Goal: Task Accomplishment & Management: Use online tool/utility

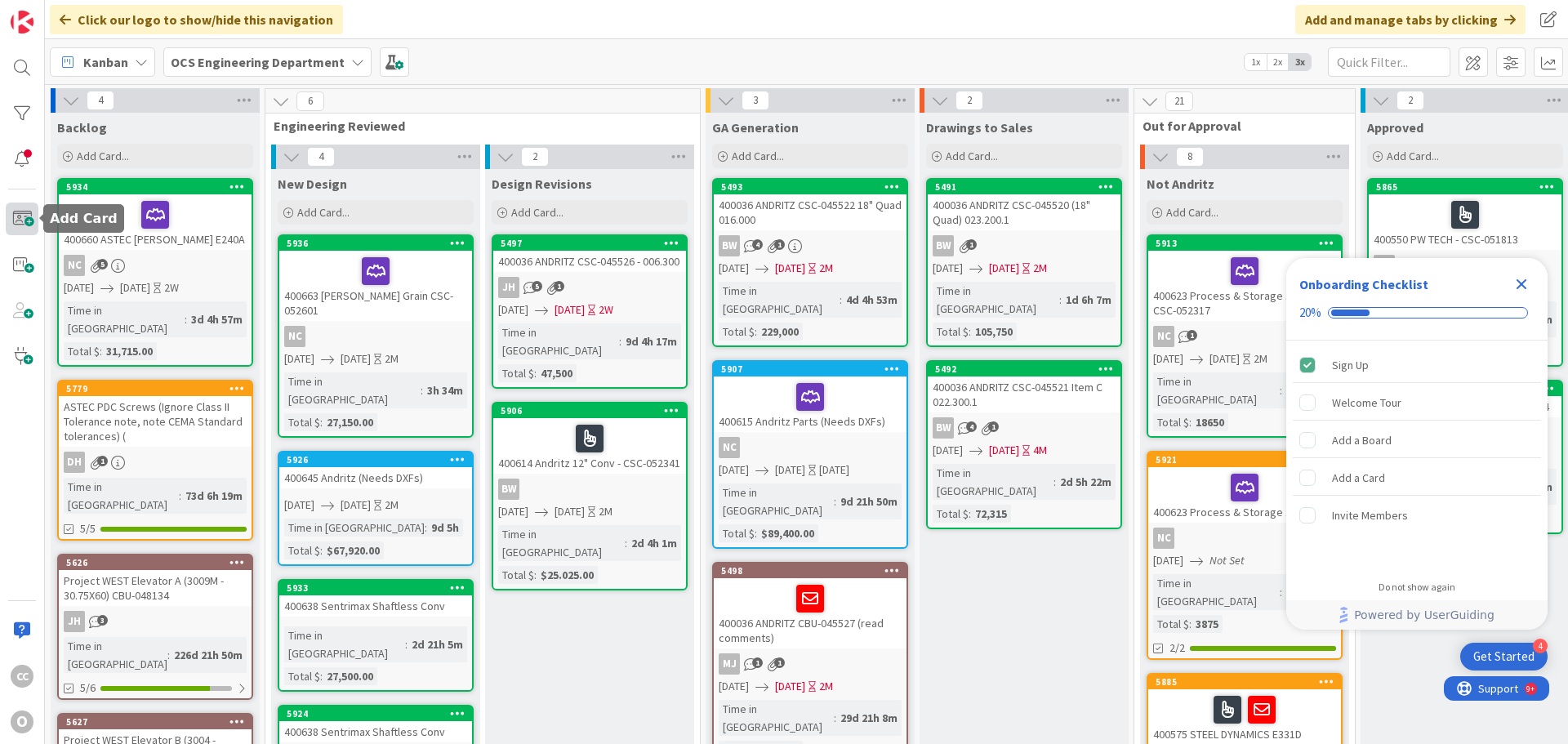
click at [17, 228] on span at bounding box center [22, 218] width 33 height 33
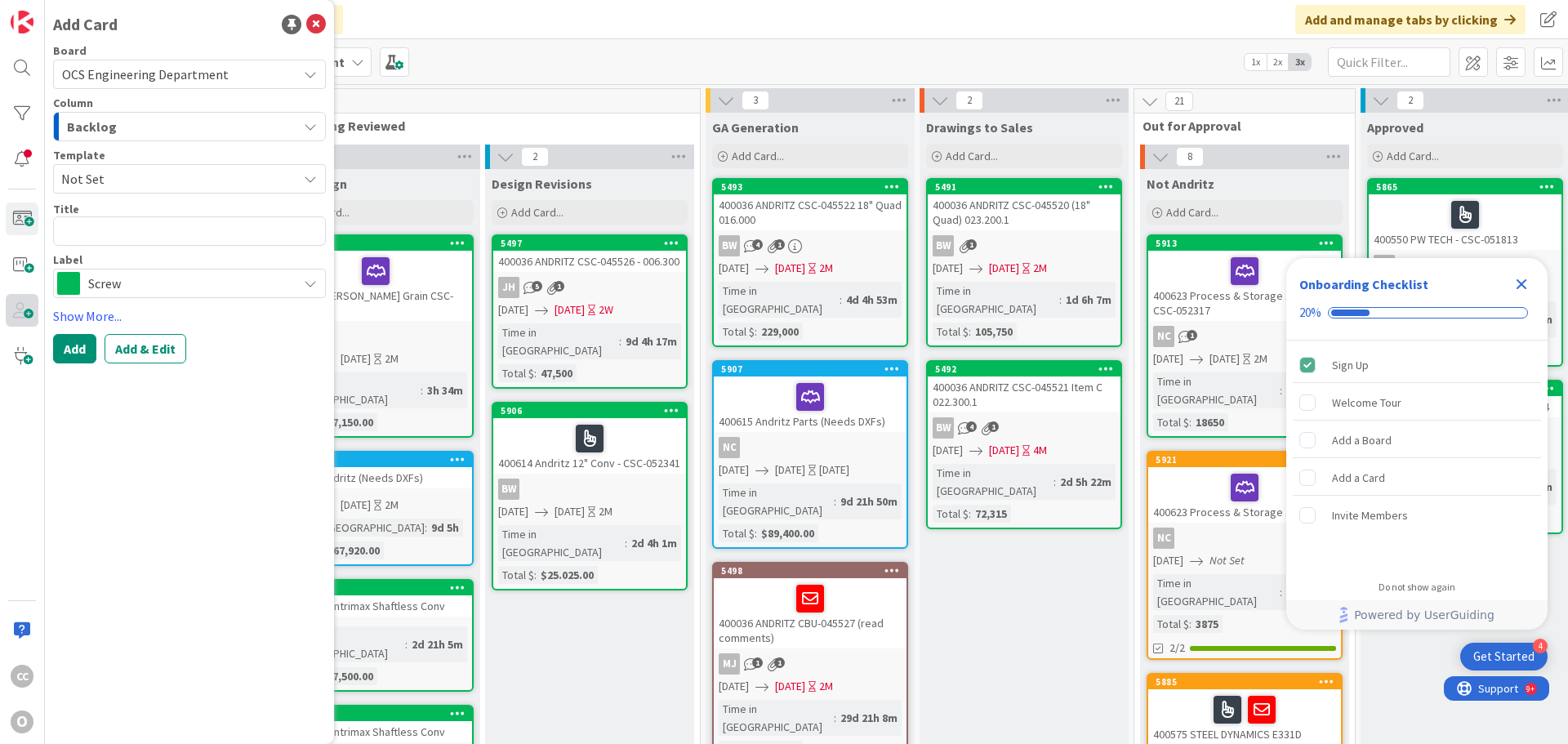
type textarea "x"
type textarea "4"
type textarea "x"
type textarea "40"
type textarea "x"
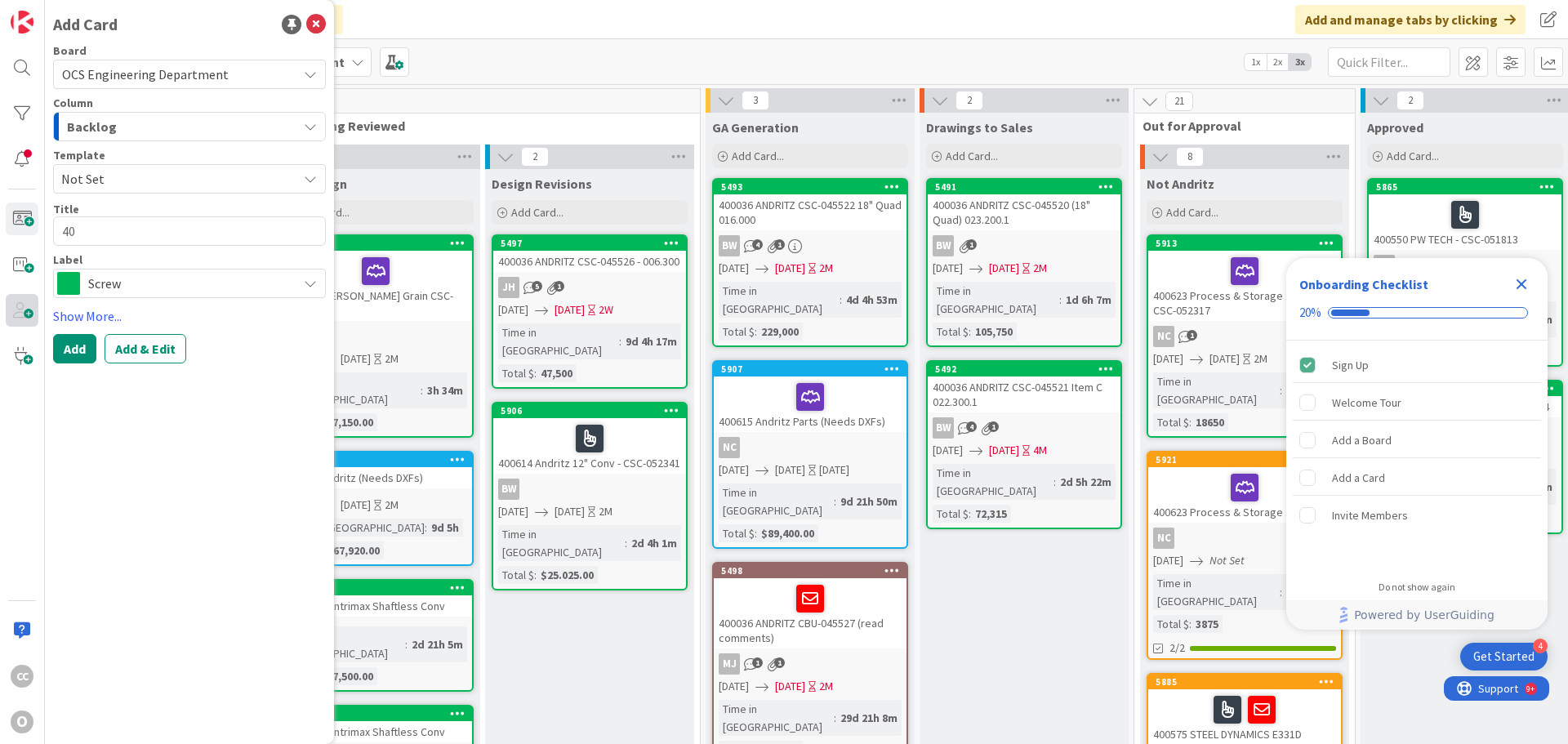
type textarea "400"
type textarea "x"
type textarea "4006"
type textarea "x"
type textarea "40066"
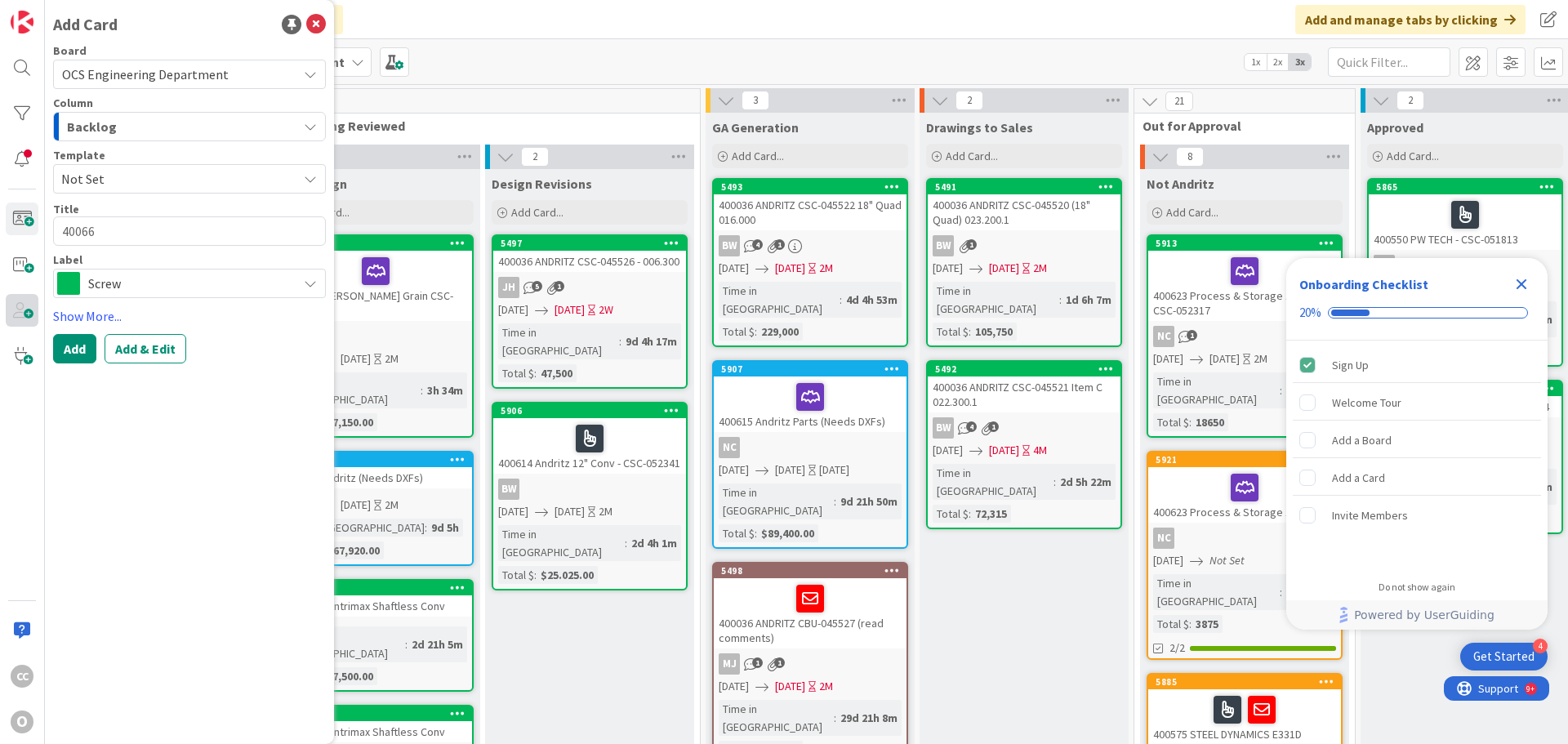
type textarea "x"
type textarea "400668"
type textarea "x"
type textarea "400668"
type textarea "x"
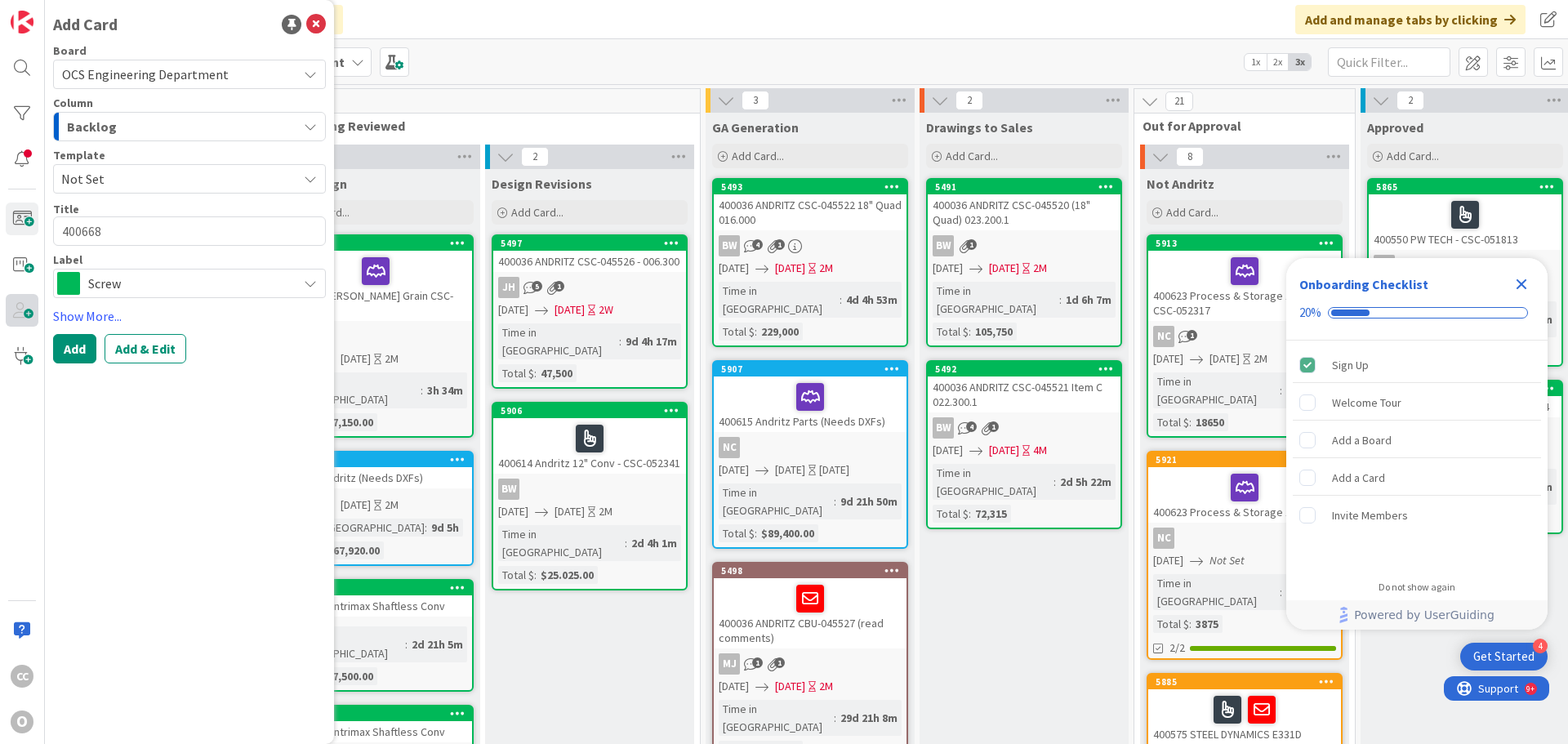
type textarea "400668 p"
type textarea "x"
type textarea "400668 pur"
type textarea "x"
type textarea "400668 purv"
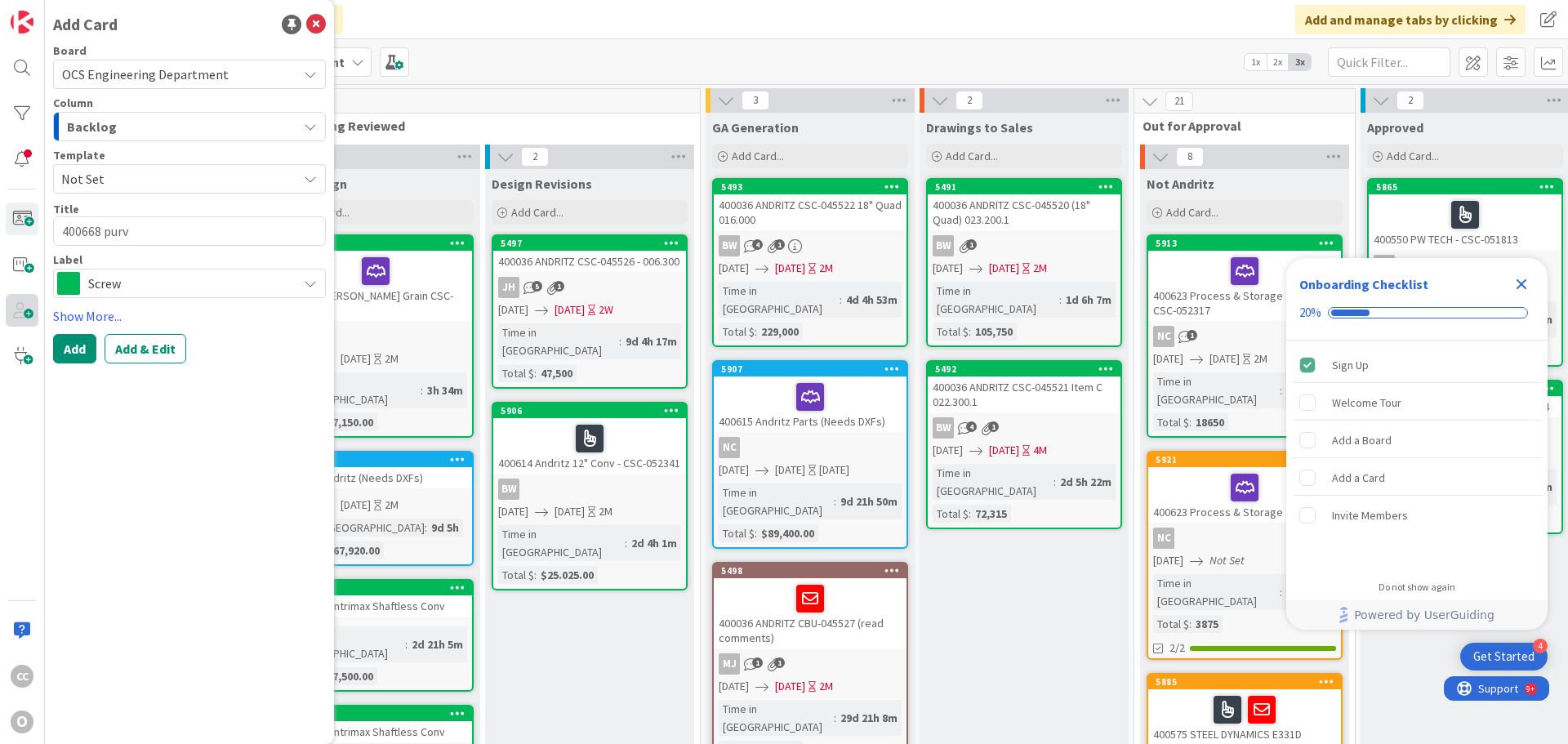
type textarea "x"
type textarea "400668 purv"
type textarea "x"
type textarea "400668 purv i"
type textarea "x"
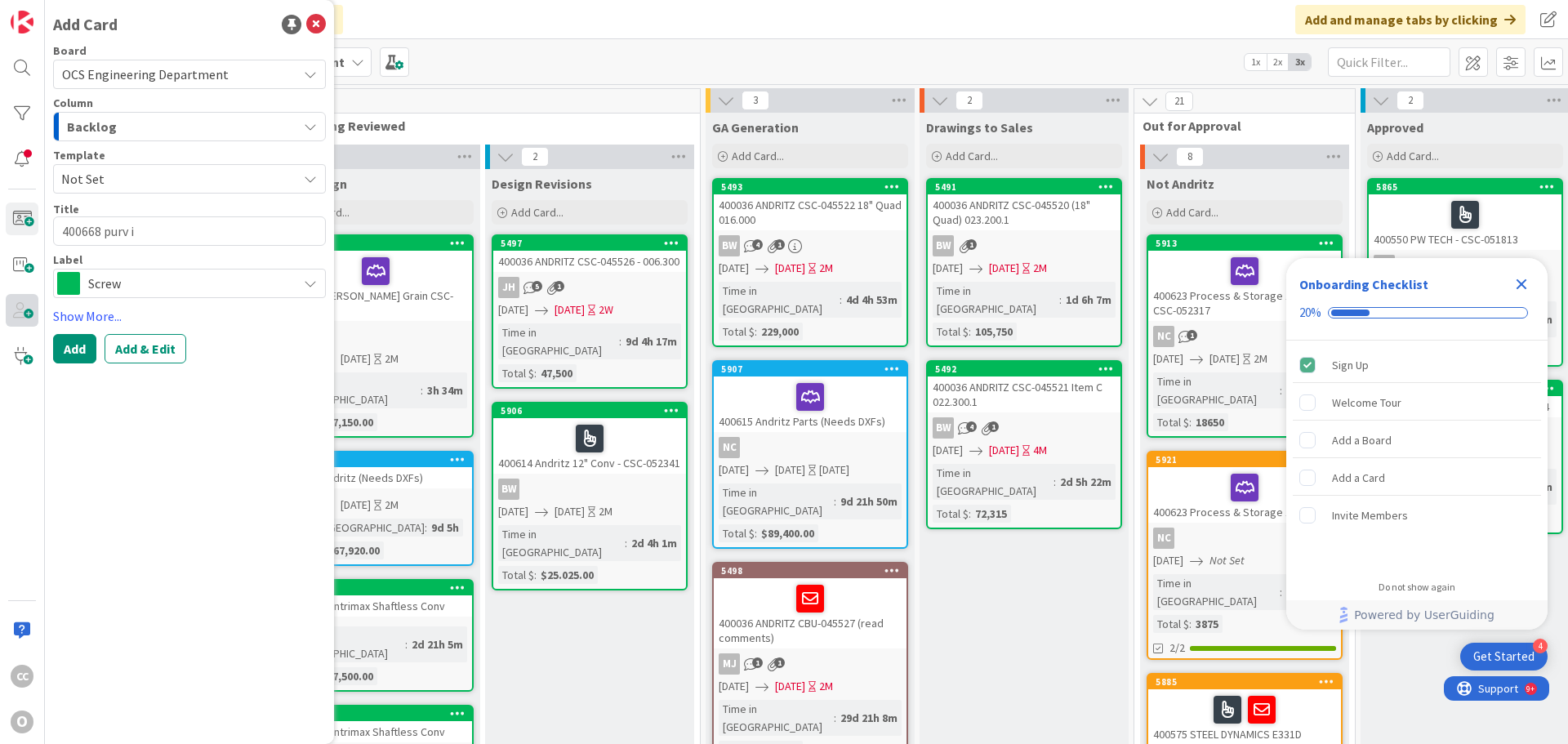
type textarea "400668 purv"
type textarea "x"
type textarea "400668 purv"
type textarea "x"
type textarea "400668 pur"
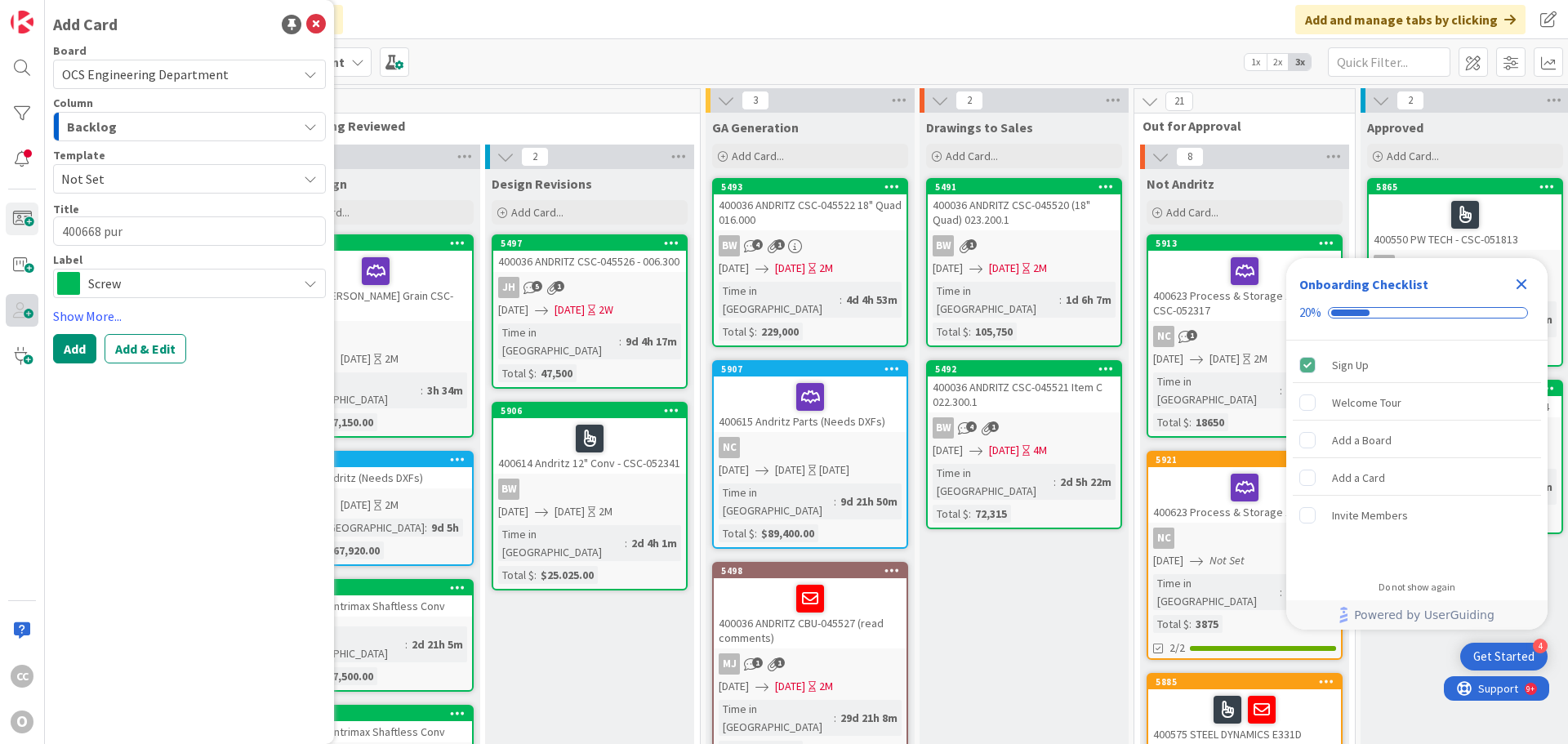
type textarea "x"
type textarea "400668 pu"
type textarea "x"
type textarea "400668 p"
type textarea "x"
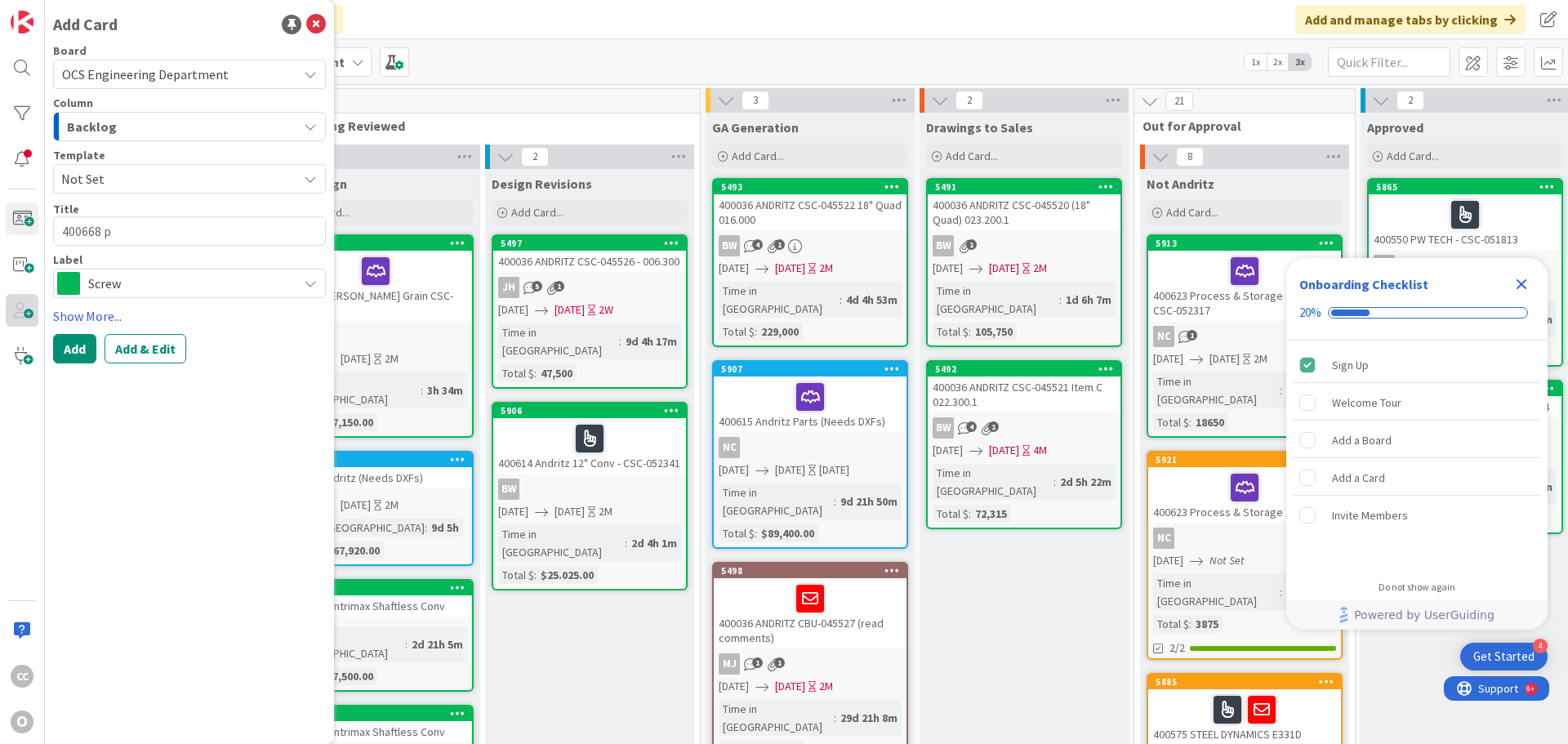
type textarea "400668"
type textarea "x"
type textarea "400668 P"
type textarea "x"
type textarea "400668 PU"
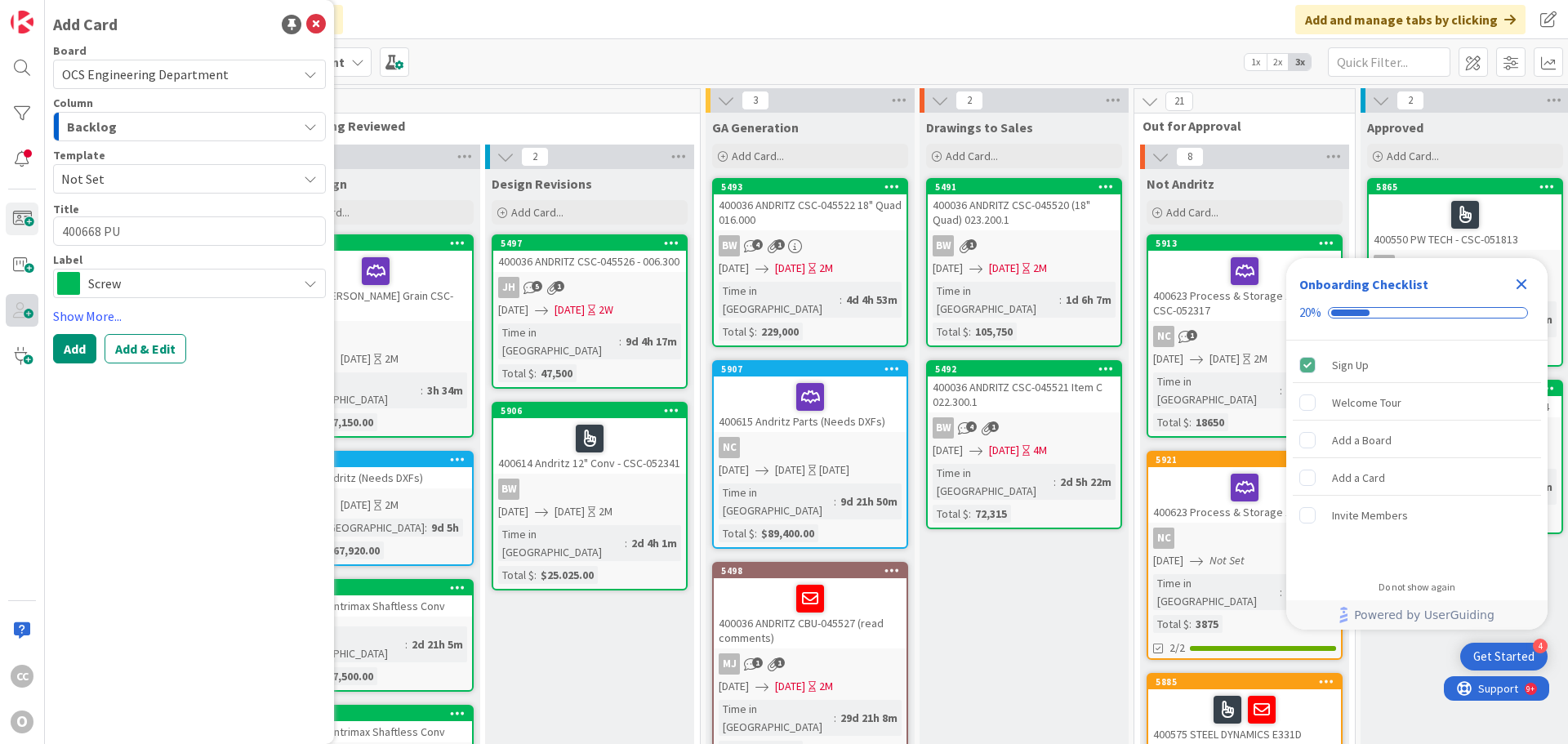
type textarea "x"
type textarea "400668 PUR"
type textarea "x"
type textarea "400668 PURV"
type textarea "x"
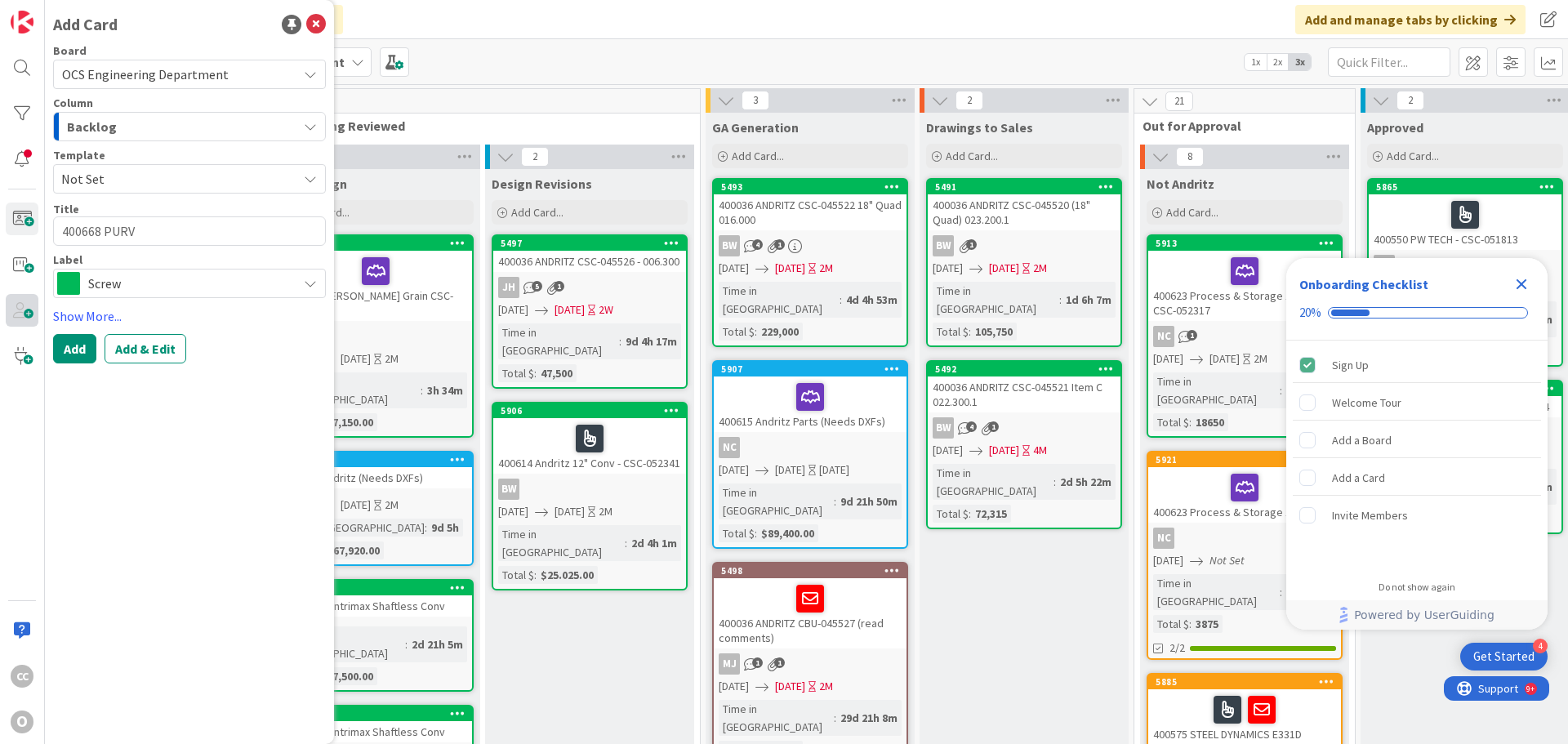
type textarea "400668 PURVC"
type textarea "x"
type textarea "400668 PURV"
type textarea "x"
type textarea "400668 PUR"
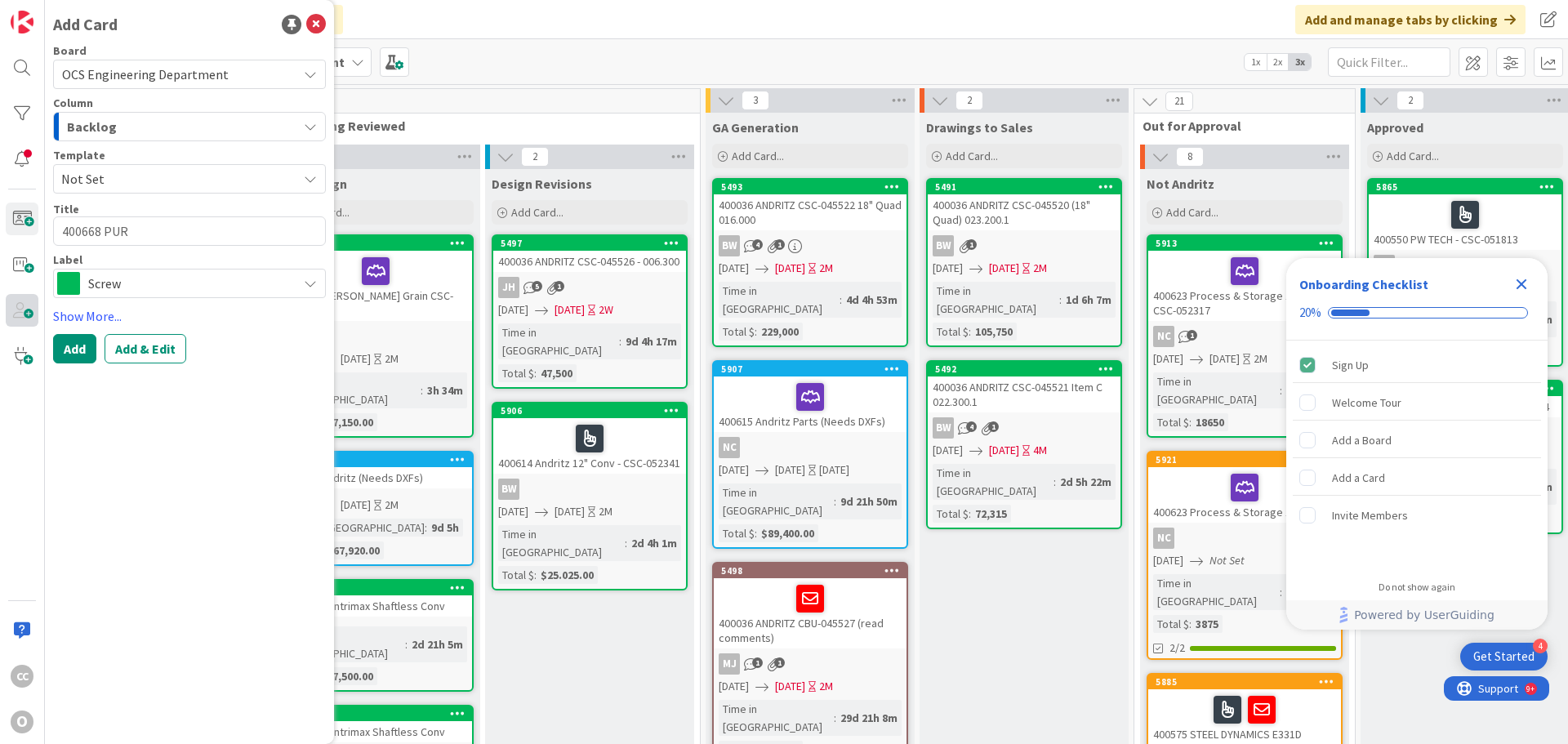
type textarea "x"
type textarea "400668 PURV"
type textarea "x"
type textarea "400668 PURVI"
type textarea "x"
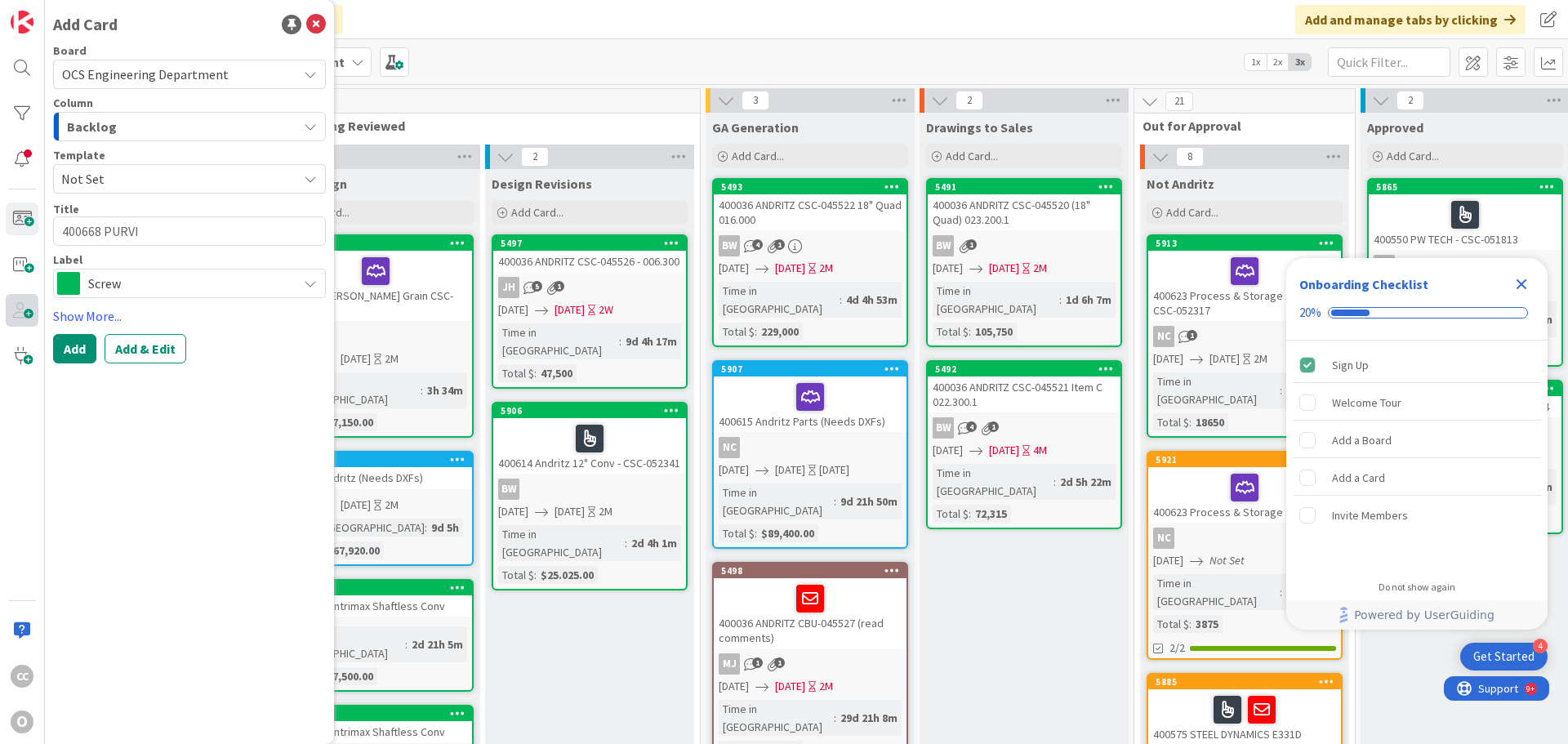
type textarea "400668 PURVIS"
type textarea "x"
type textarea "400668 PURVIS"
type textarea "x"
type textarea "400668 PURVIS C"
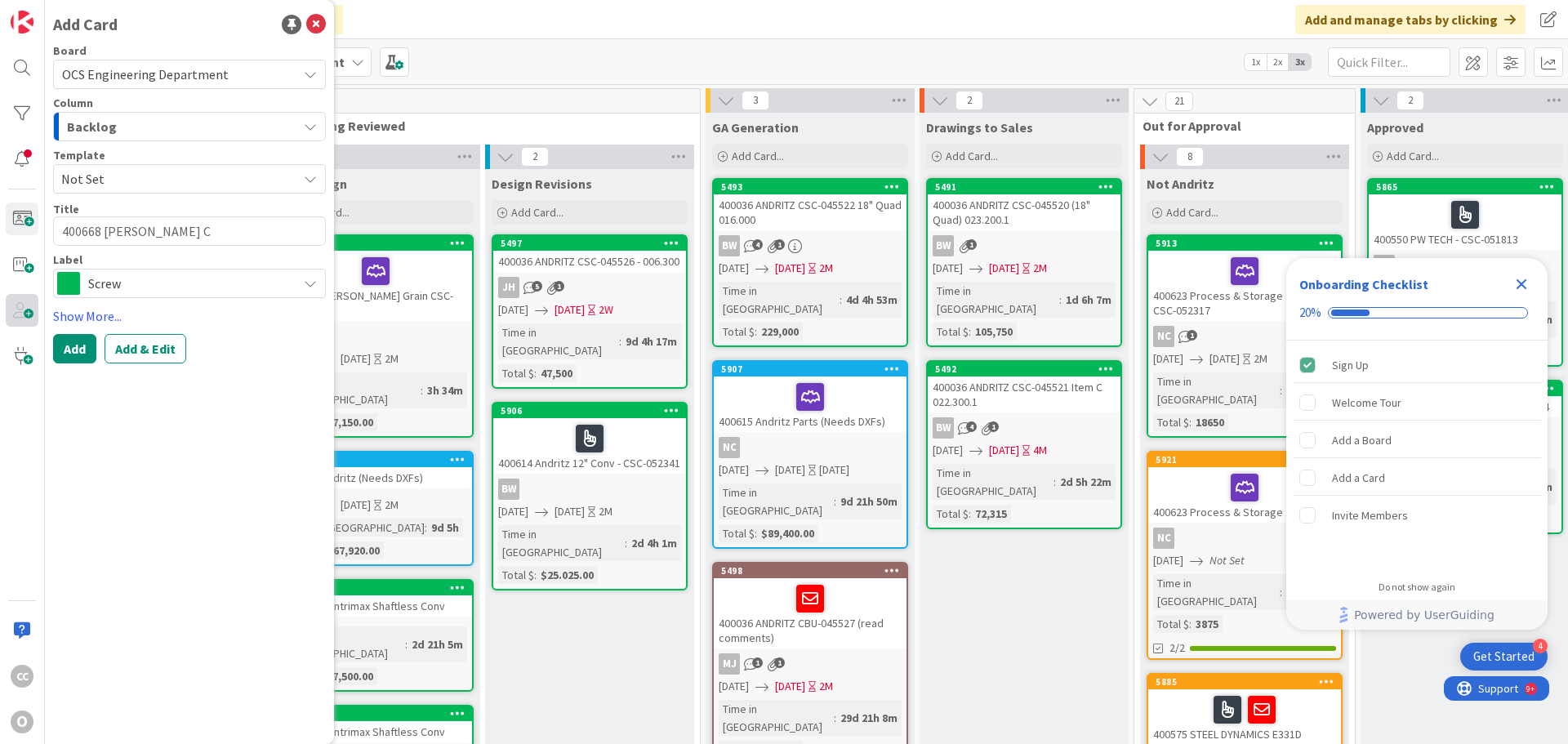
type textarea "x"
type textarea "400668 PURVIS CA"
type textarea "x"
type textarea "400668 PURVIS CAS"
type textarea "x"
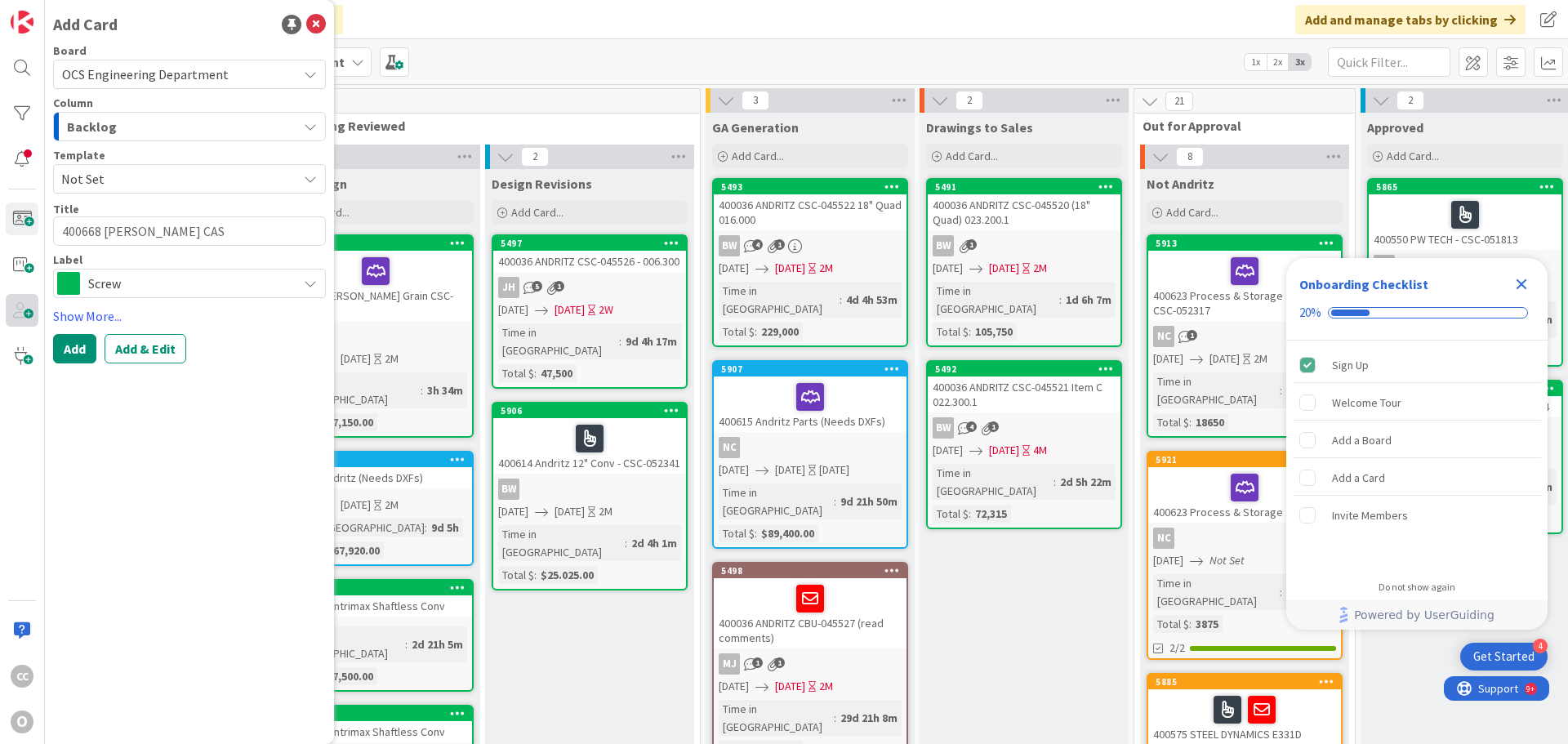
type textarea "400668 PURVIS CASP"
type textarea "x"
type textarea "400668 PURVIS CASPE"
type textarea "x"
type textarea "400668 PURVIS CASPER"
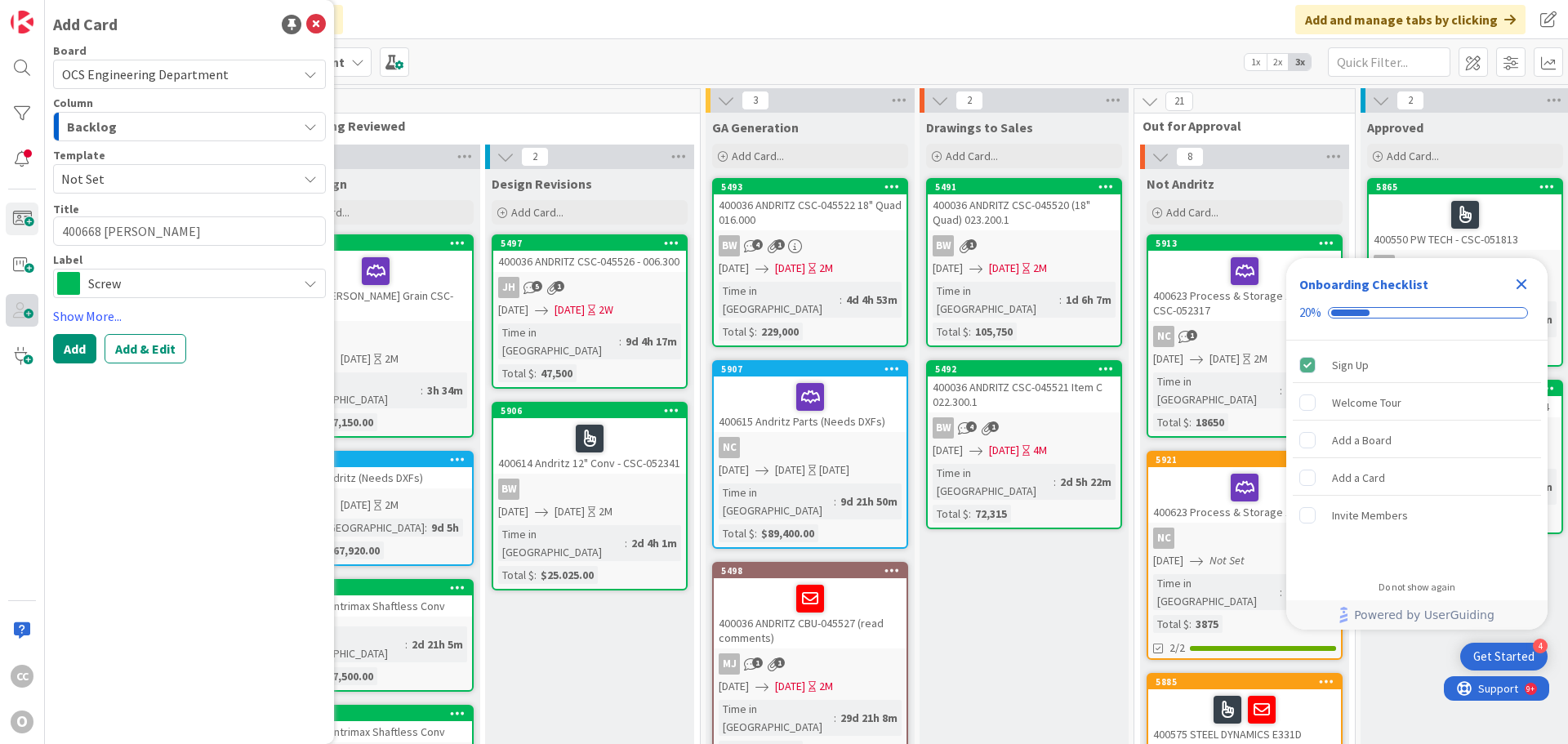
type textarea "x"
type textarea "400668 PURVIS CASPER"
type textarea "x"
type textarea "400668 PURVIS CASPER E"
type textarea "x"
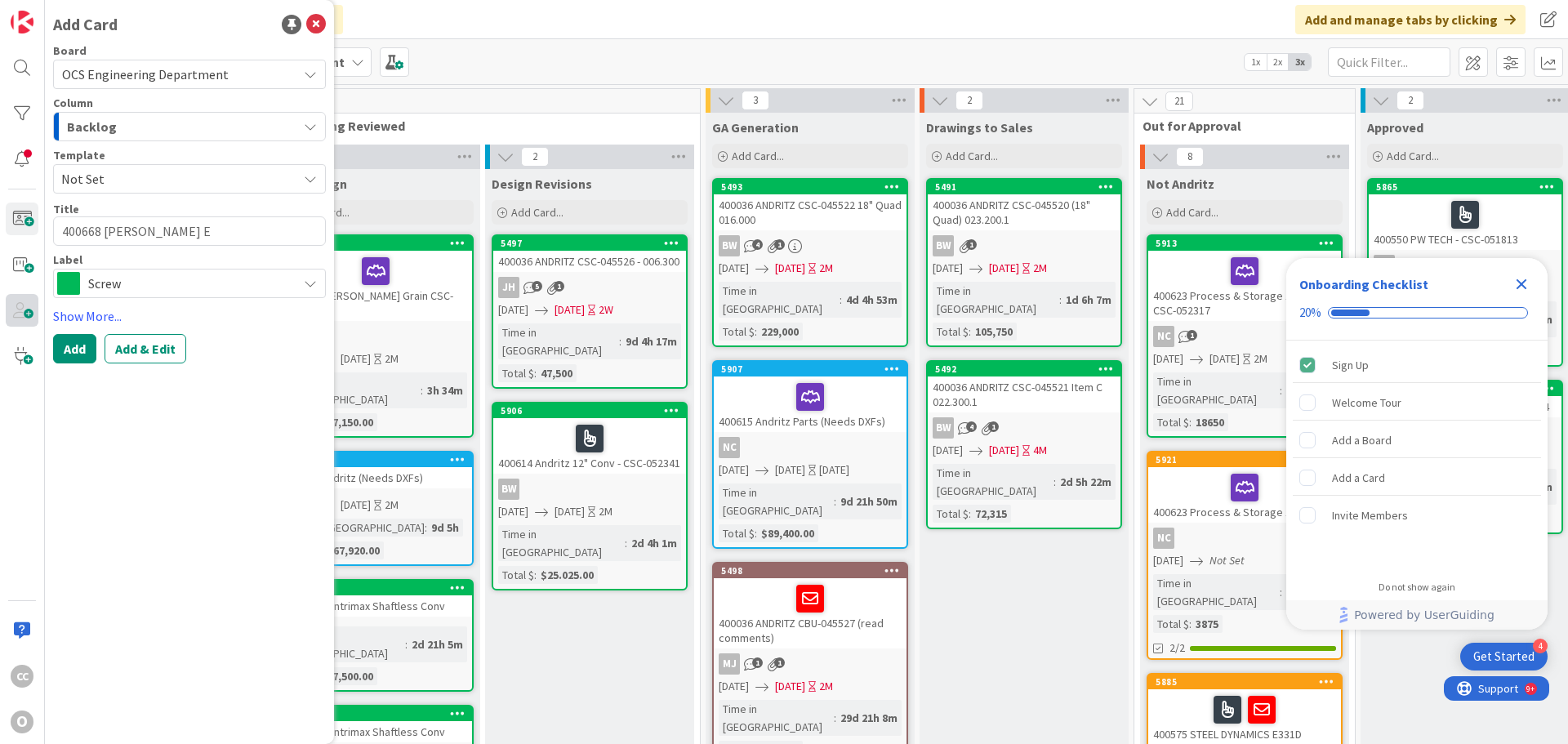
type textarea "400668 PURVIS CASPER E6"
type textarea "x"
type textarea "400668 PURVIS CASPER E60"
type textarea "x"
type textarea "400668 PURVIS CASPER E602"
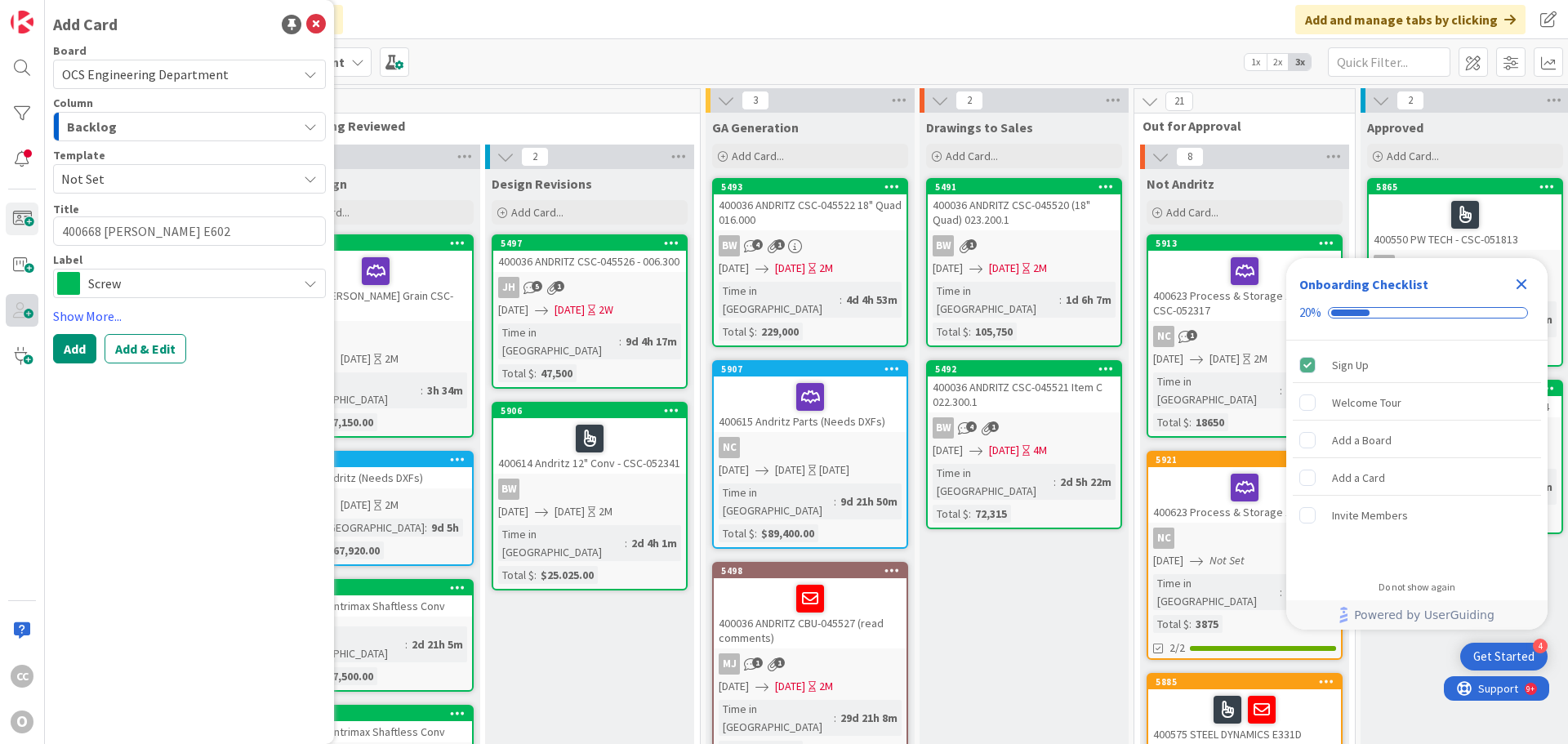
type textarea "x"
type textarea "400668 PURVIS CASPER E602D"
click at [197, 289] on span "Screw" at bounding box center [188, 283] width 201 height 23
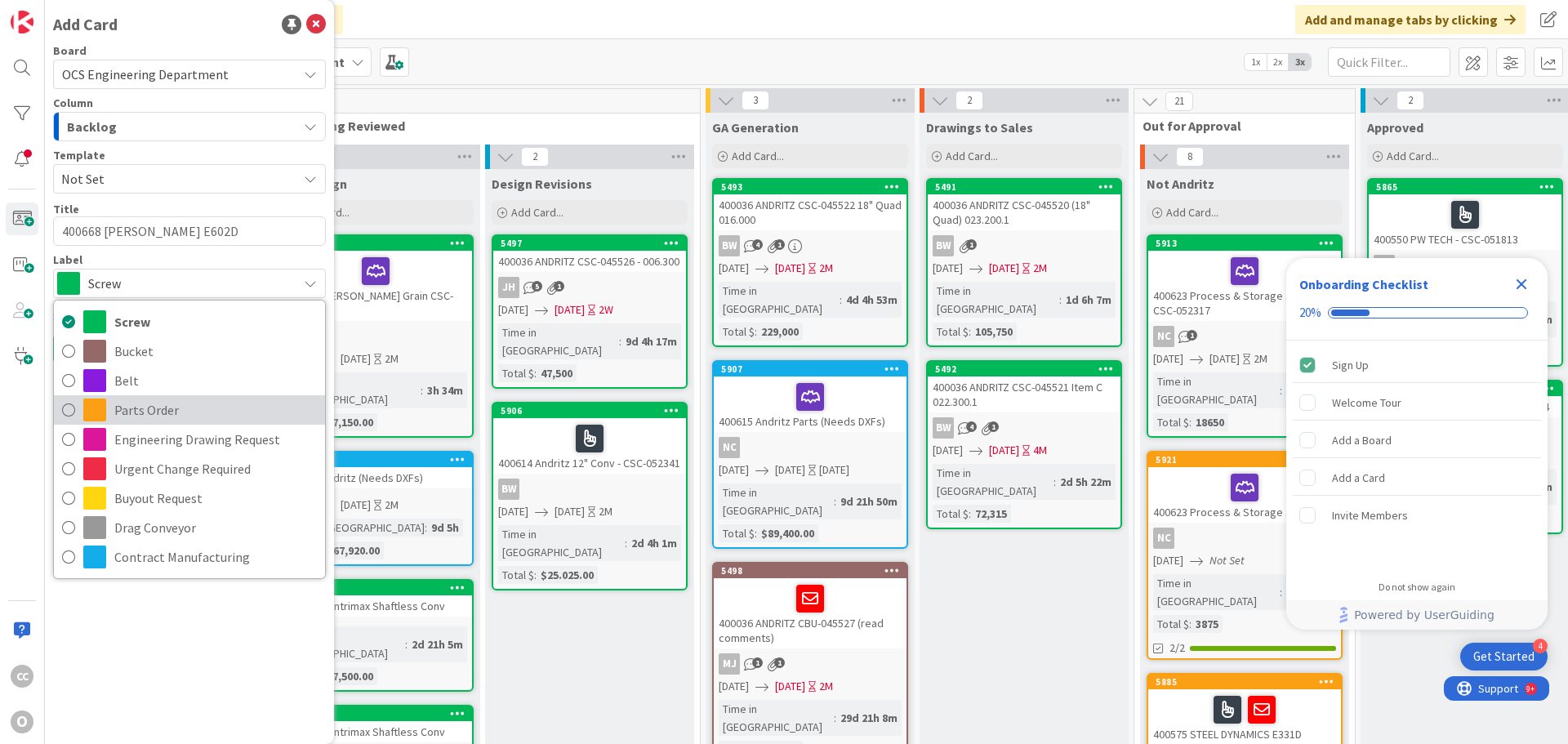
click at [161, 402] on span "Parts Order" at bounding box center [216, 409] width 203 height 25
type textarea "x"
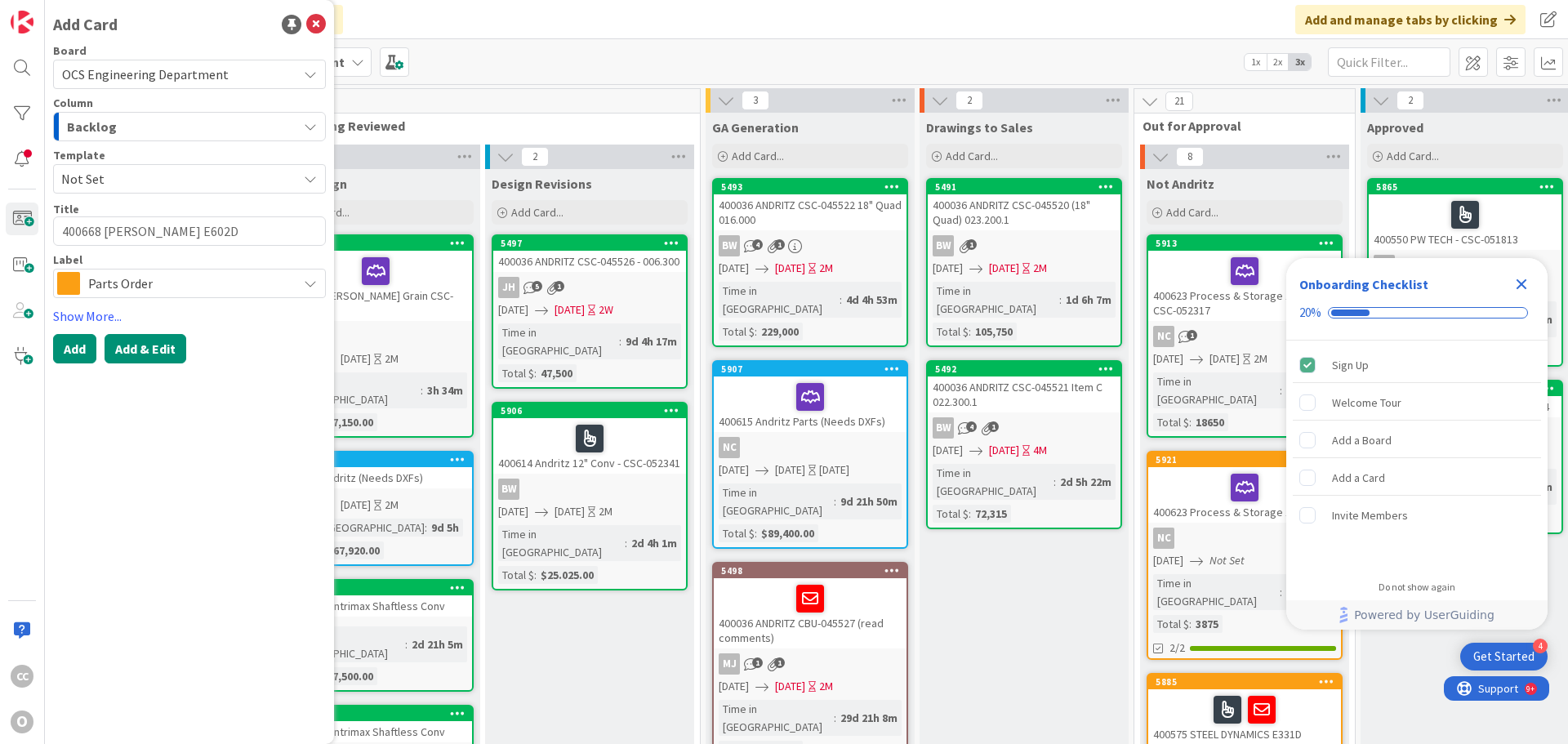
click at [147, 350] on button "Add & Edit" at bounding box center [145, 349] width 82 height 30
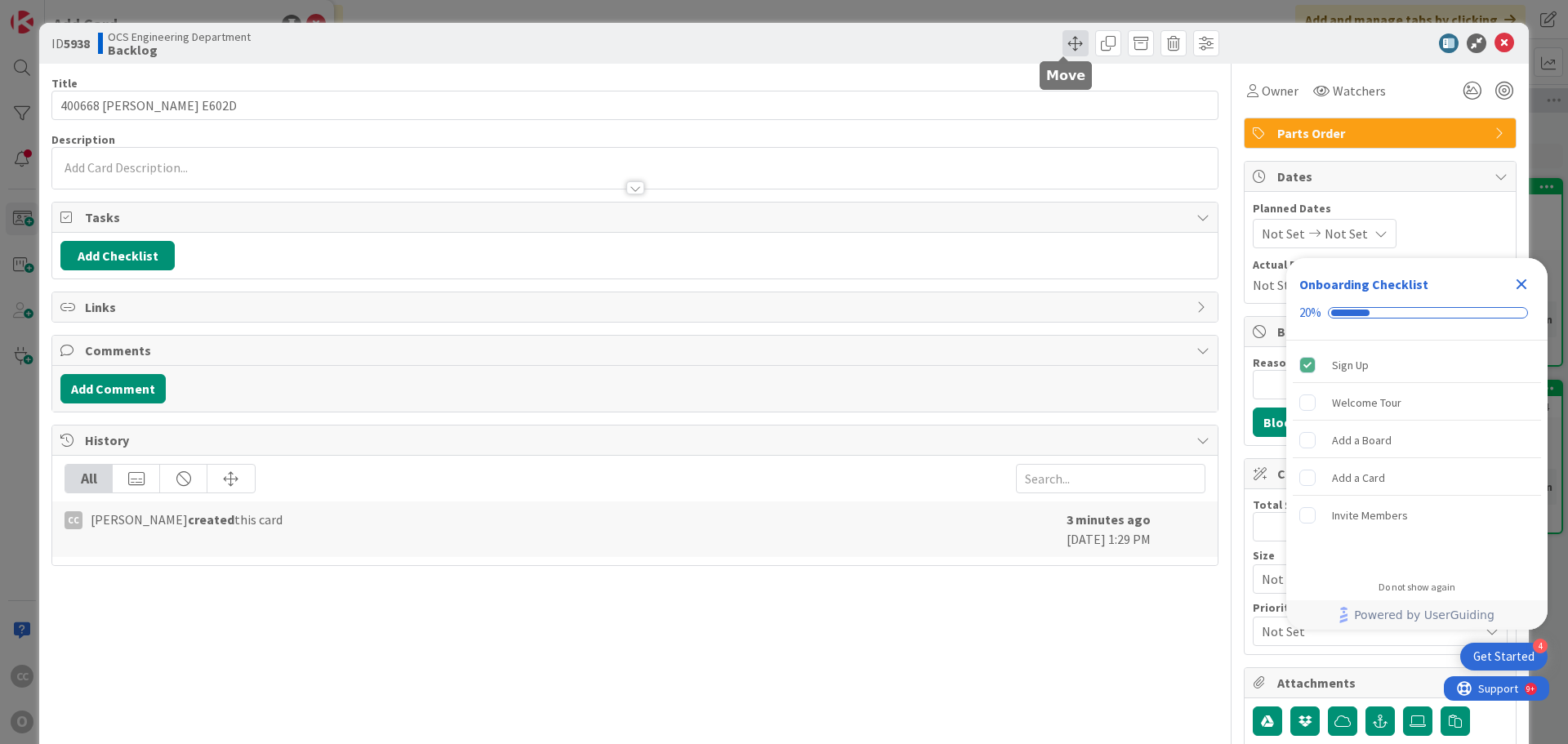
click at [1063, 46] on span at bounding box center [1076, 43] width 26 height 26
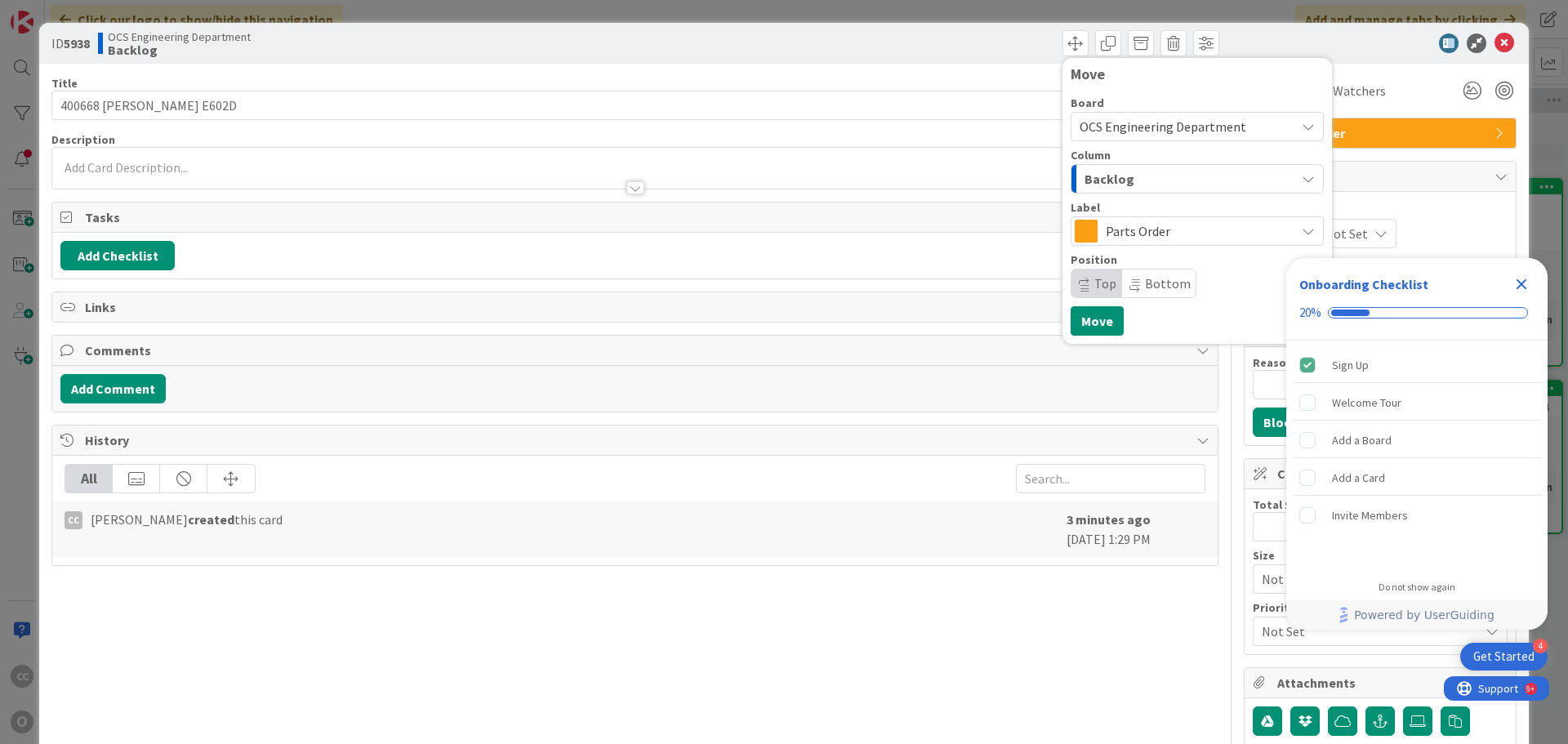
click at [1085, 172] on span "Backlog" at bounding box center [1109, 178] width 49 height 21
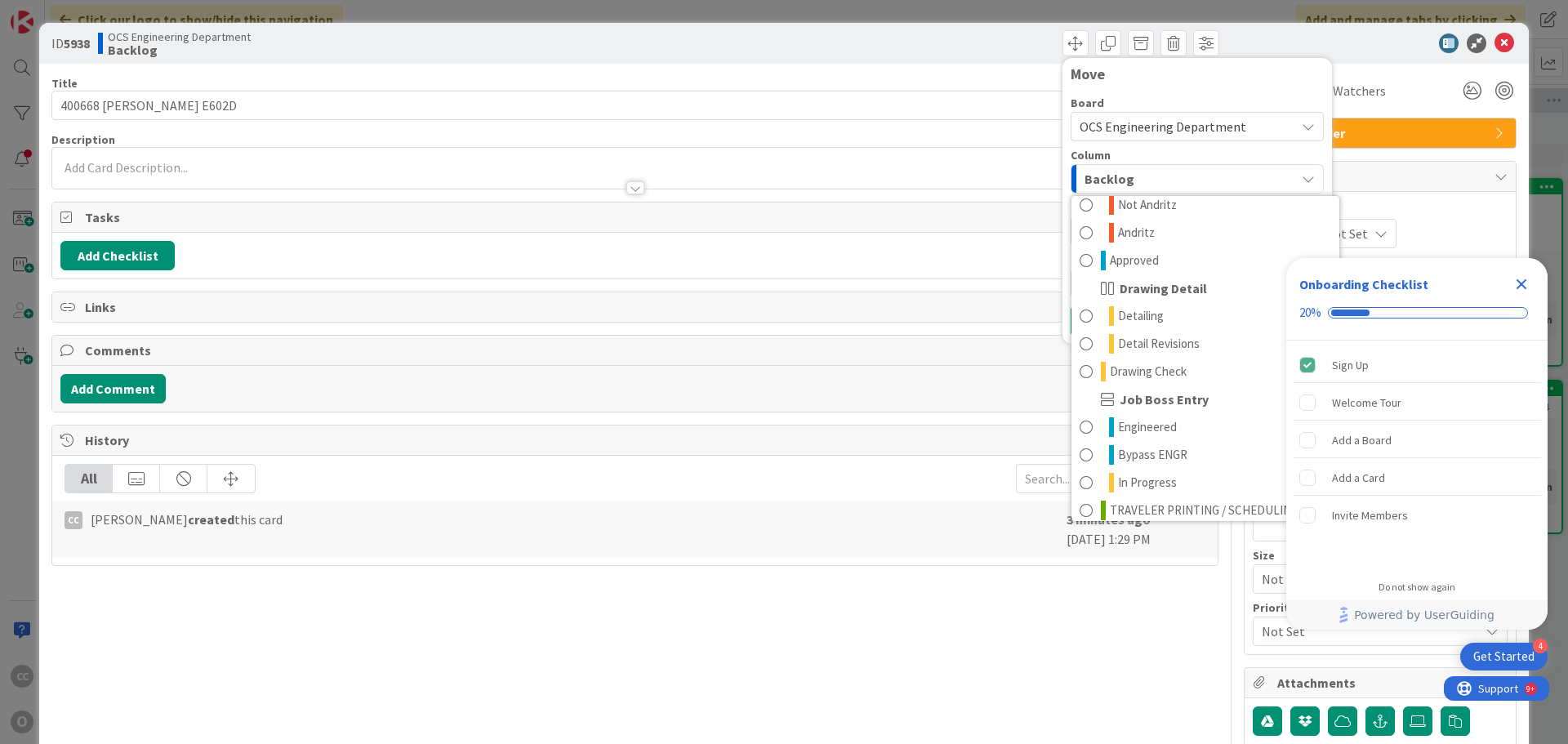
scroll to position [215, 0]
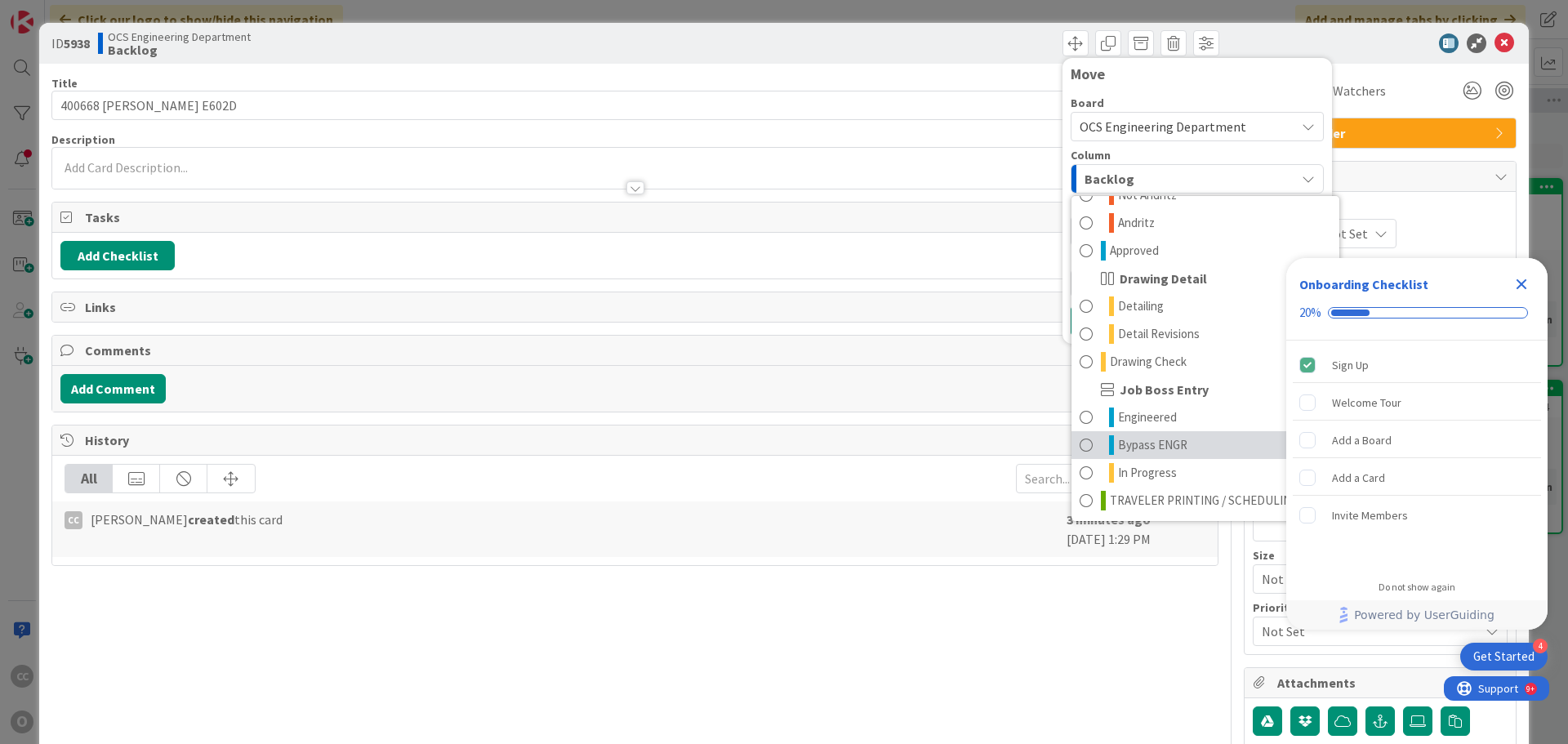
click at [1137, 448] on span "Bypass ENGR" at bounding box center [1153, 445] width 69 height 20
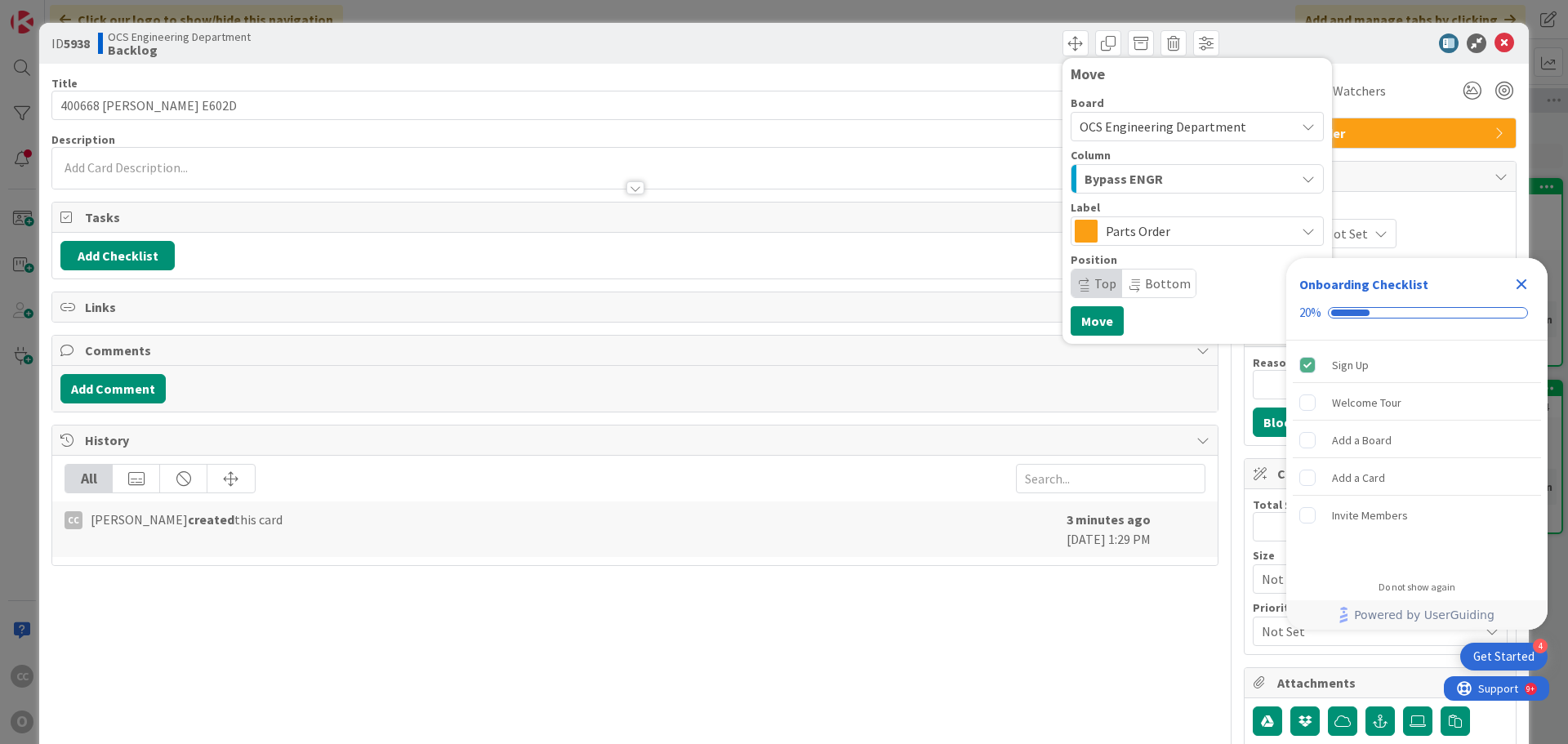
click at [1522, 286] on icon "Close Checklist" at bounding box center [1522, 285] width 11 height 11
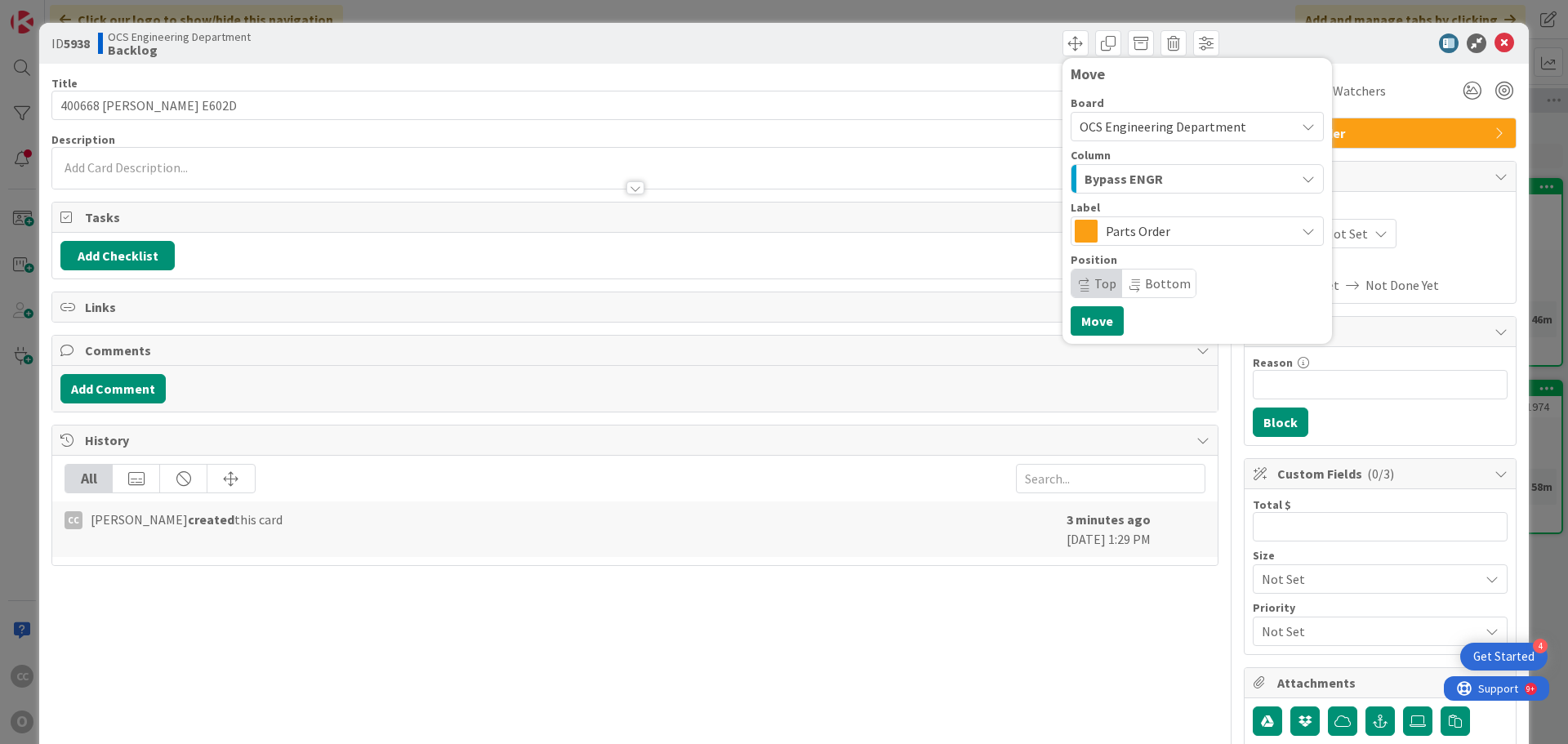
scroll to position [0, 0]
click at [898, 53] on div "Move Board OCS Engineering Department Column Bypass ENGR Backlog Engineering Re…" at bounding box center [929, 43] width 580 height 26
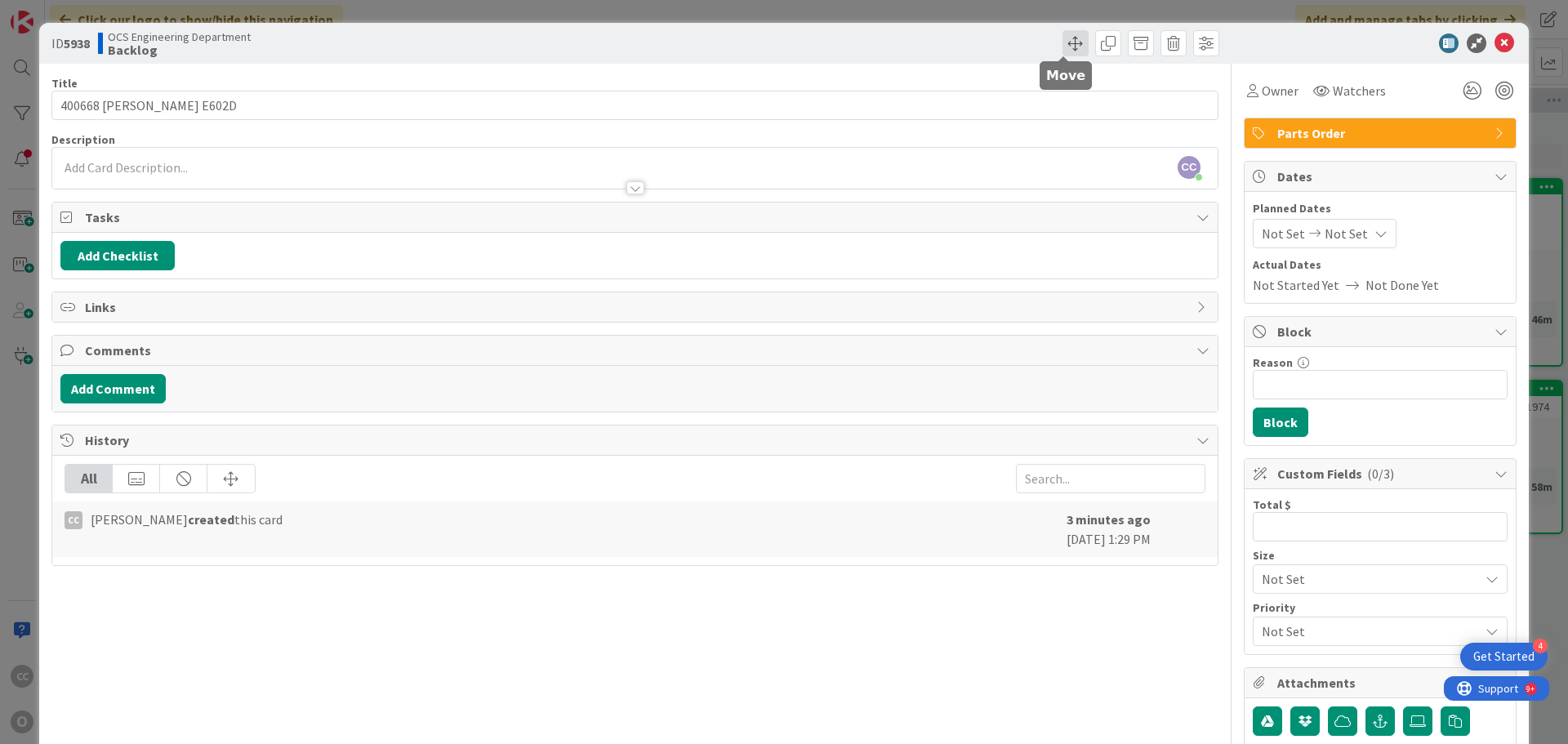
click at [1063, 48] on span at bounding box center [1076, 43] width 26 height 26
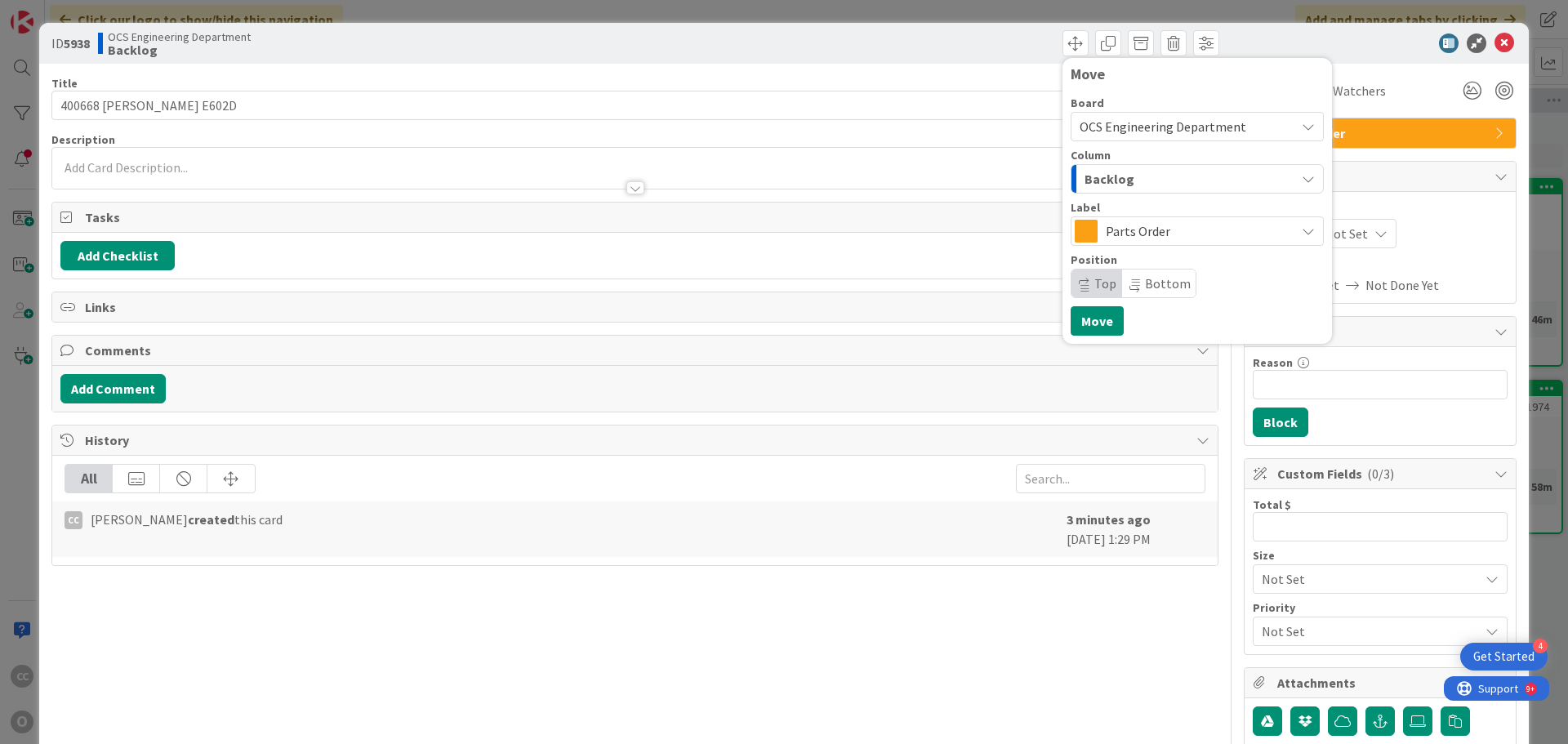
click at [1124, 171] on div "Backlog" at bounding box center [1187, 179] width 215 height 26
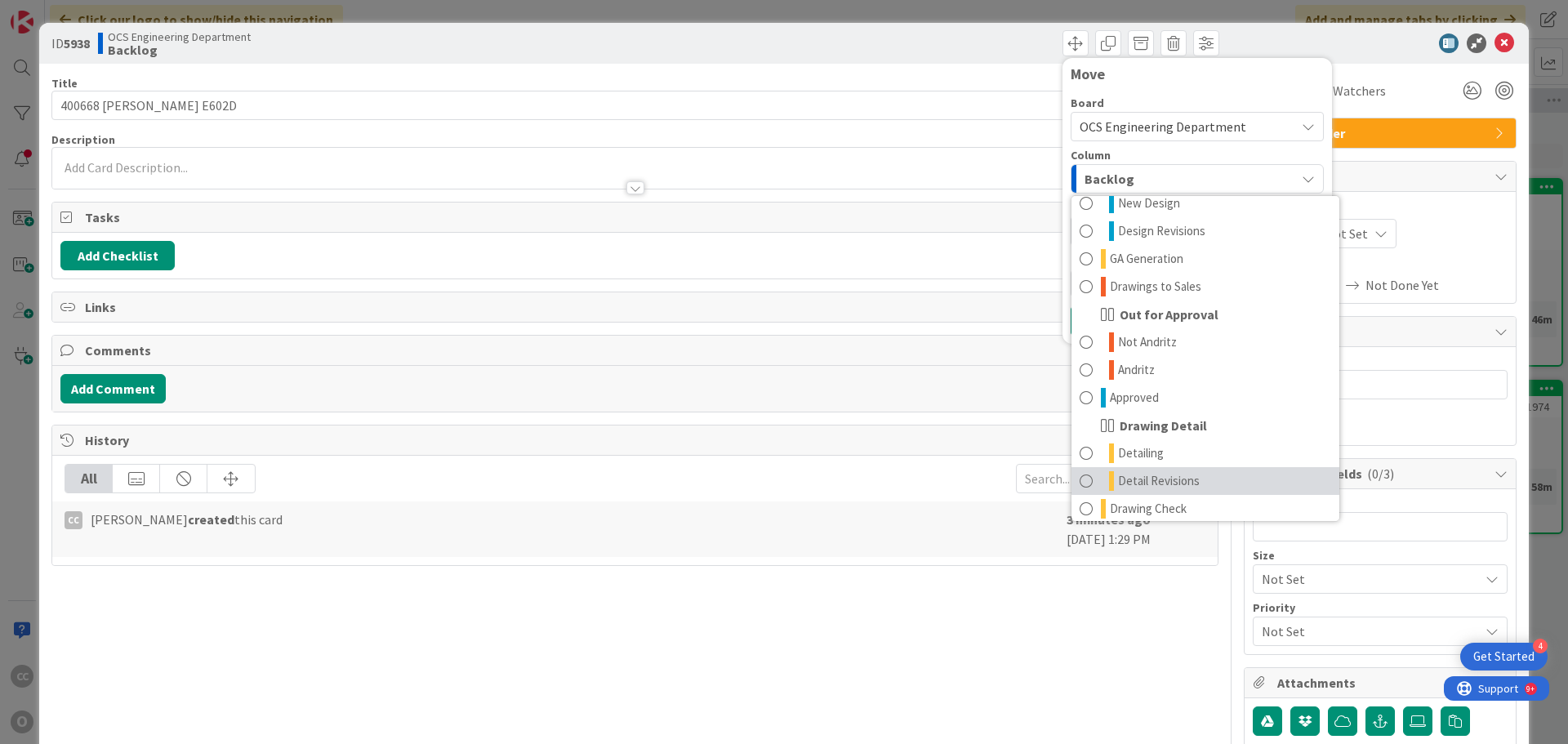
scroll to position [163, 0]
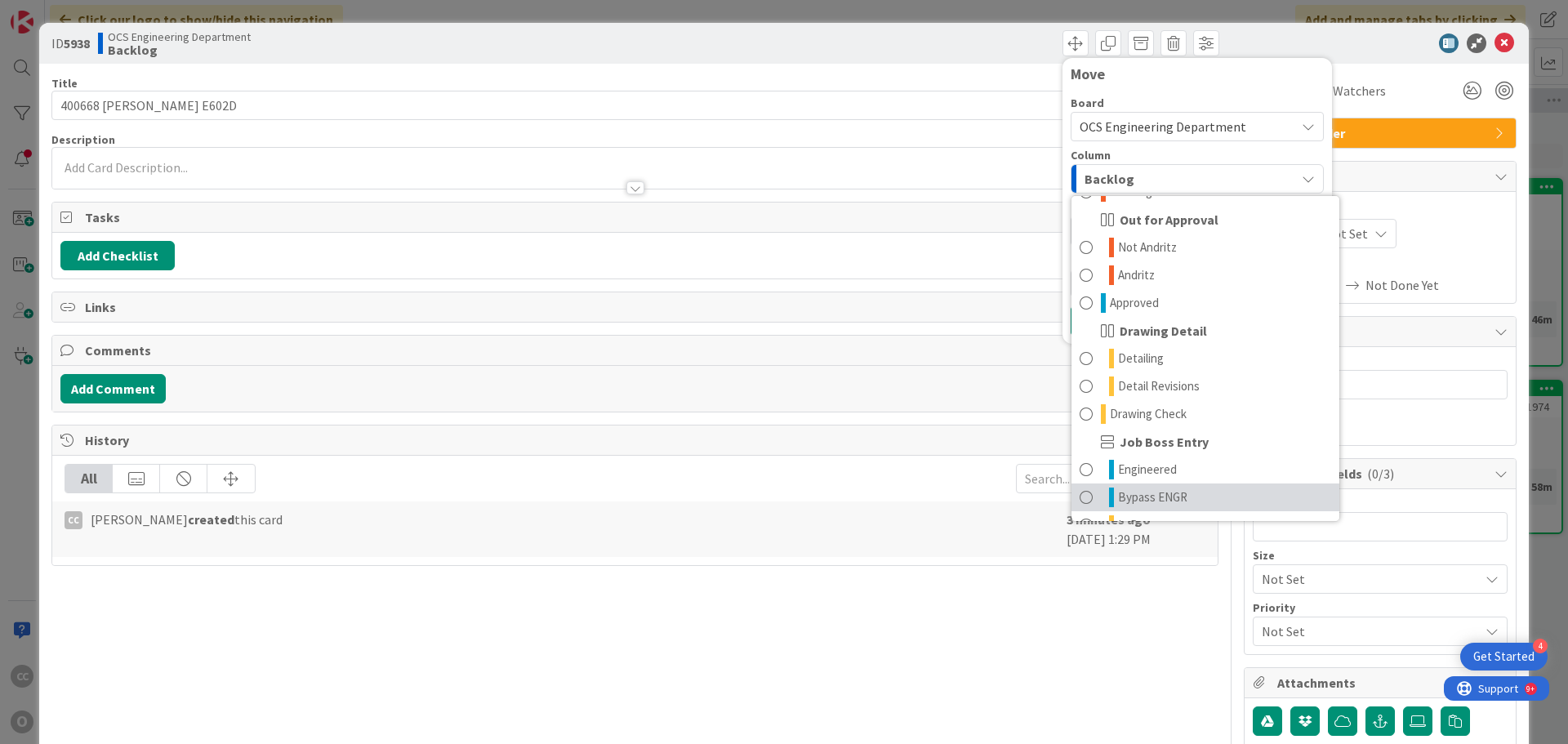
click at [1152, 500] on span "Bypass ENGR" at bounding box center [1153, 497] width 69 height 20
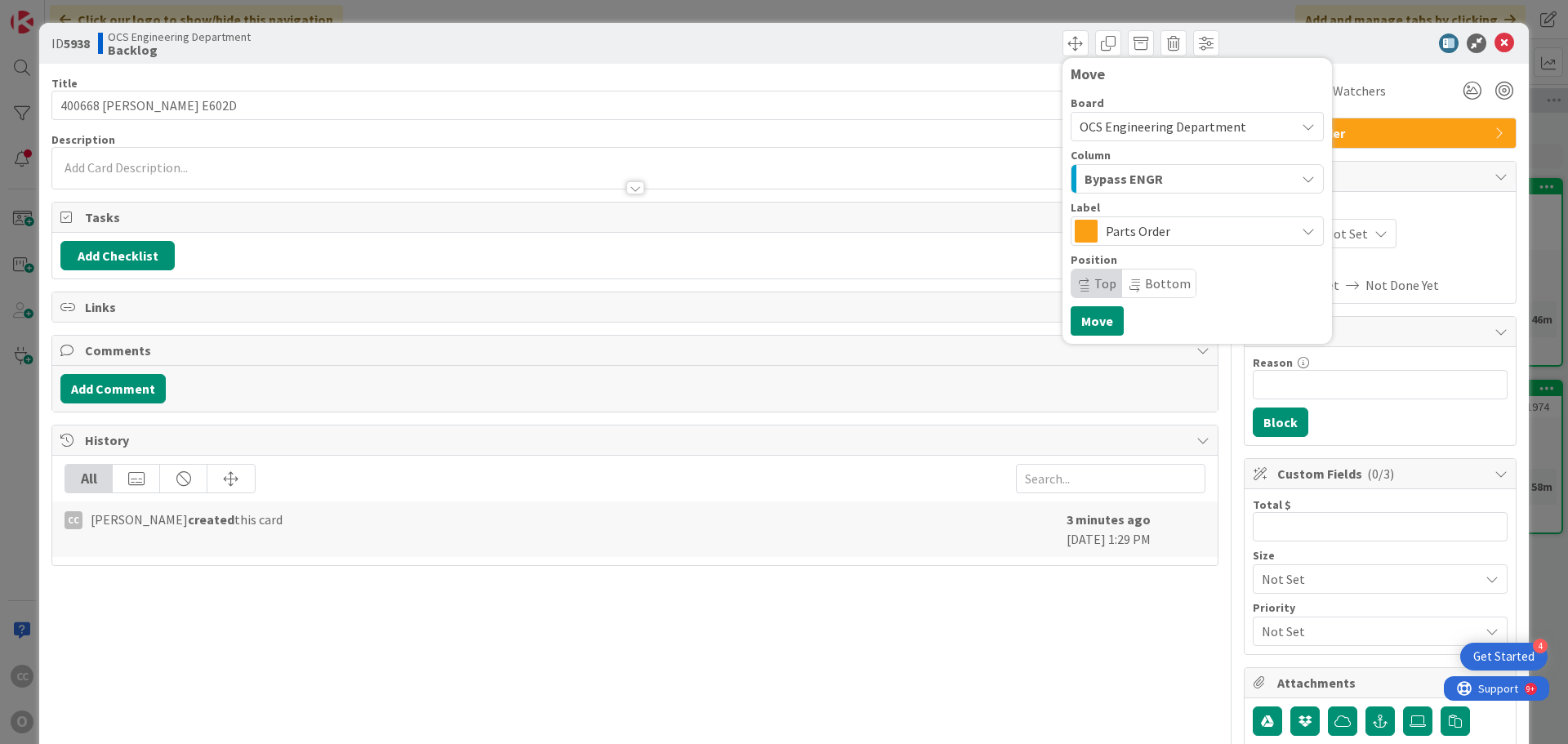
click at [1092, 338] on div "Move Board OCS Engineering Department Column Bypass ENGR Backlog Engineering Re…" at bounding box center [1197, 201] width 270 height 286
click at [1089, 326] on button "Move" at bounding box center [1097, 321] width 53 height 30
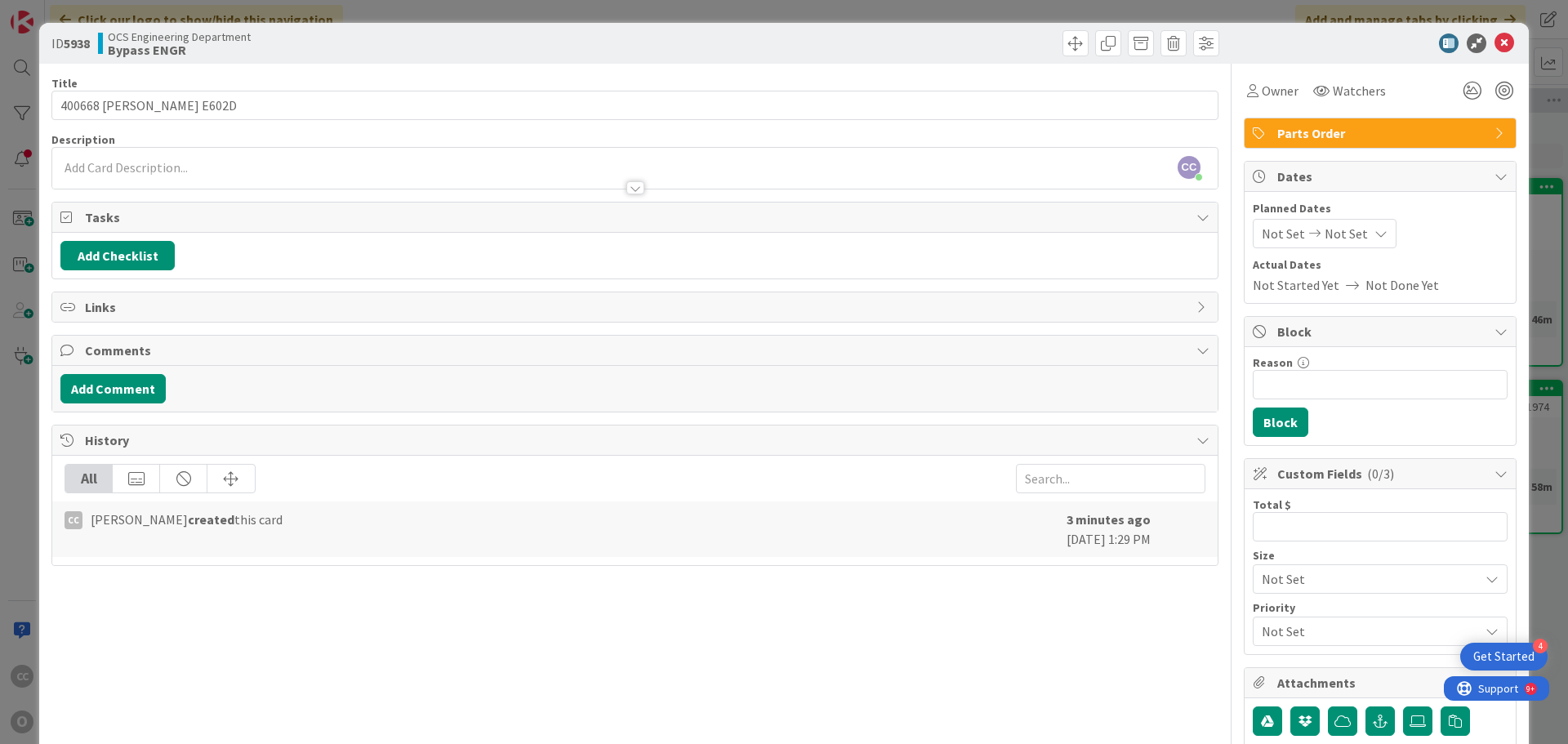
click at [1263, 232] on span "Not Set" at bounding box center [1284, 233] width 44 height 20
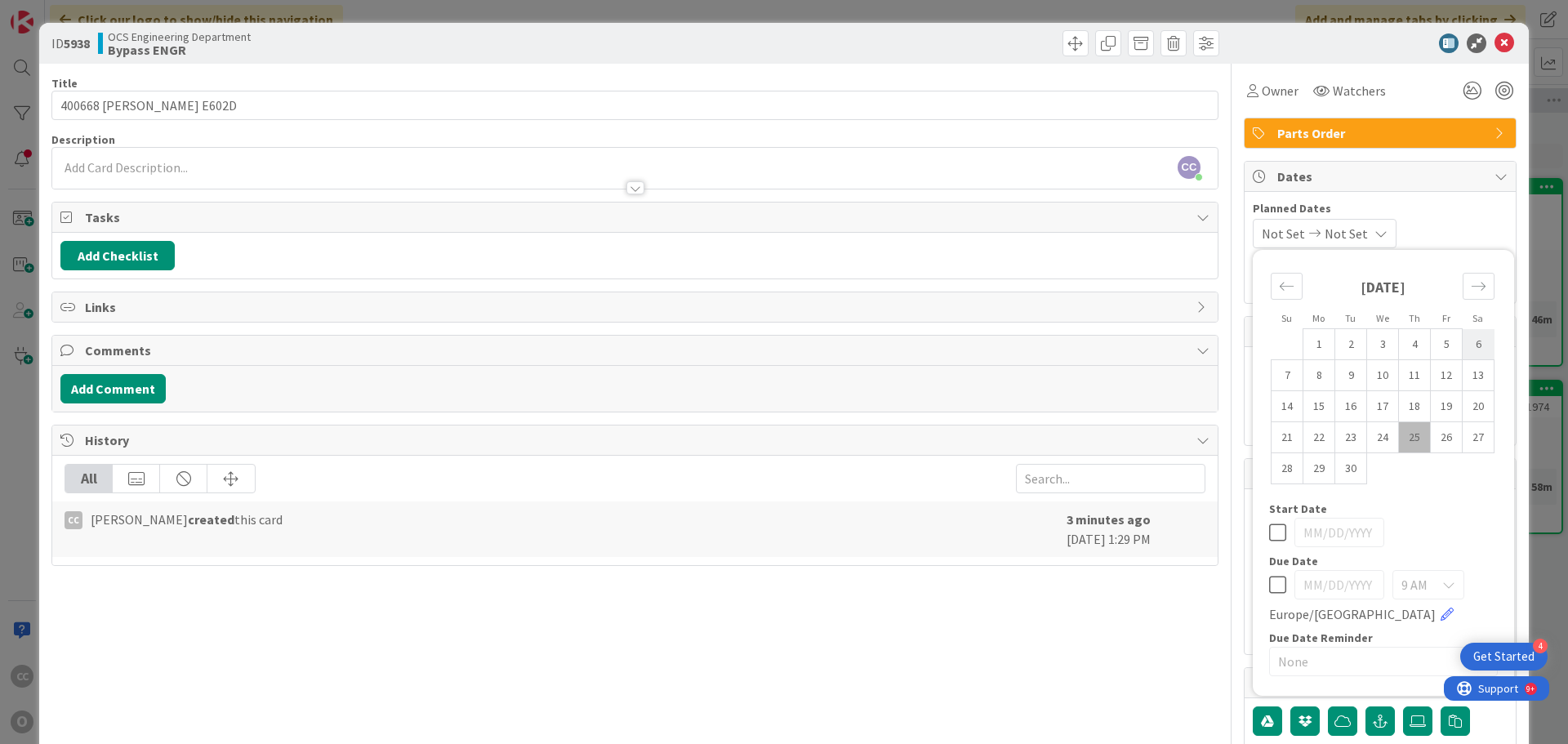
drag, startPoint x: 1407, startPoint y: 443, endPoint x: 1459, endPoint y: 336, distance: 119.0
click at [1410, 439] on td "25" at bounding box center [1415, 437] width 32 height 31
type input "09/25/2025"
click at [1473, 293] on div "Move forward to switch to the next month." at bounding box center [1479, 286] width 32 height 27
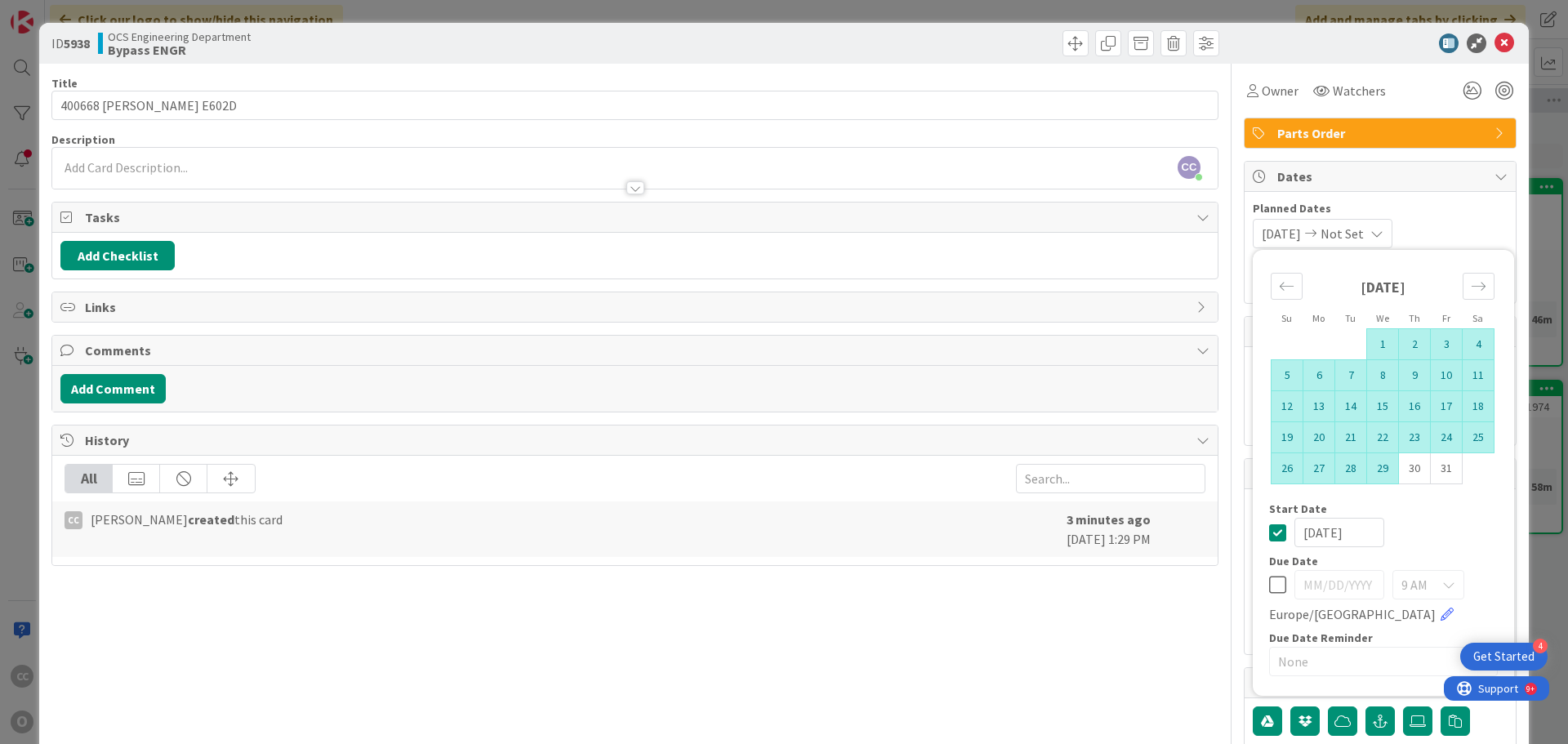
click at [1372, 472] on td "29" at bounding box center [1383, 468] width 32 height 31
type input "10/29/2025"
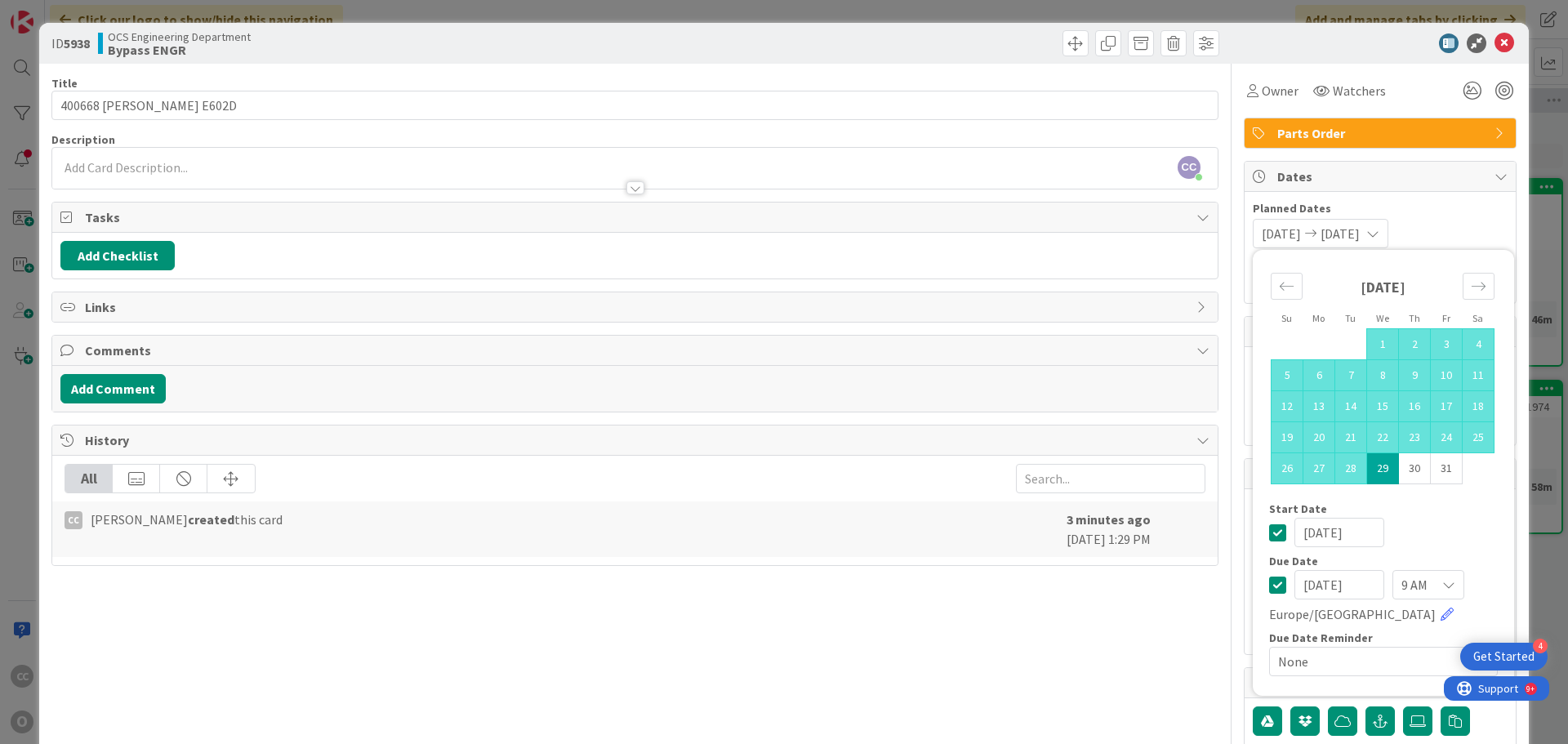
click at [1450, 225] on div "09/25/2025 10/29/2025 Su Mo Tu We Th Fr Sa September 2025 1 2 3 4 5 6 7 8 9 10 …" at bounding box center [1381, 233] width 255 height 30
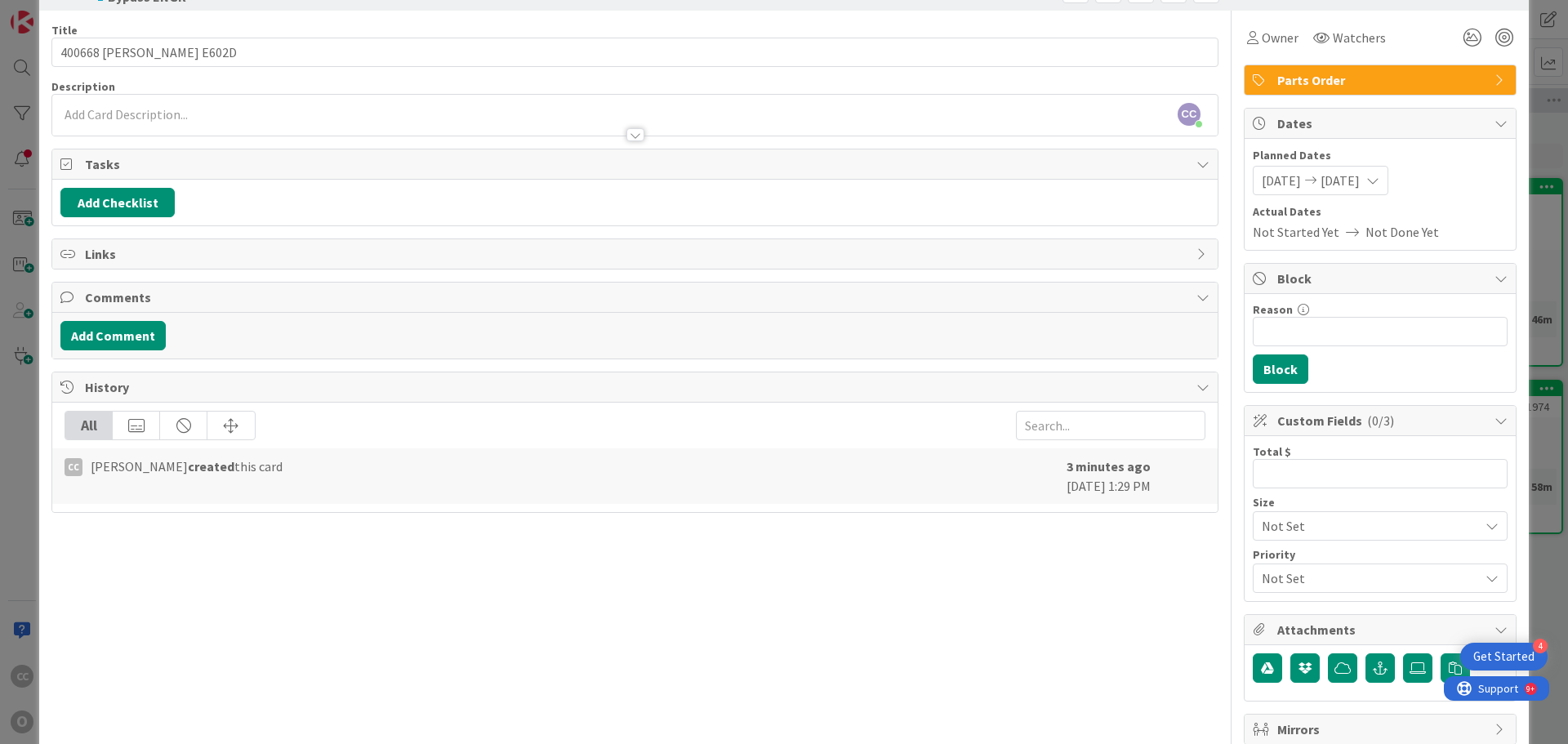
scroll to position [82, 0]
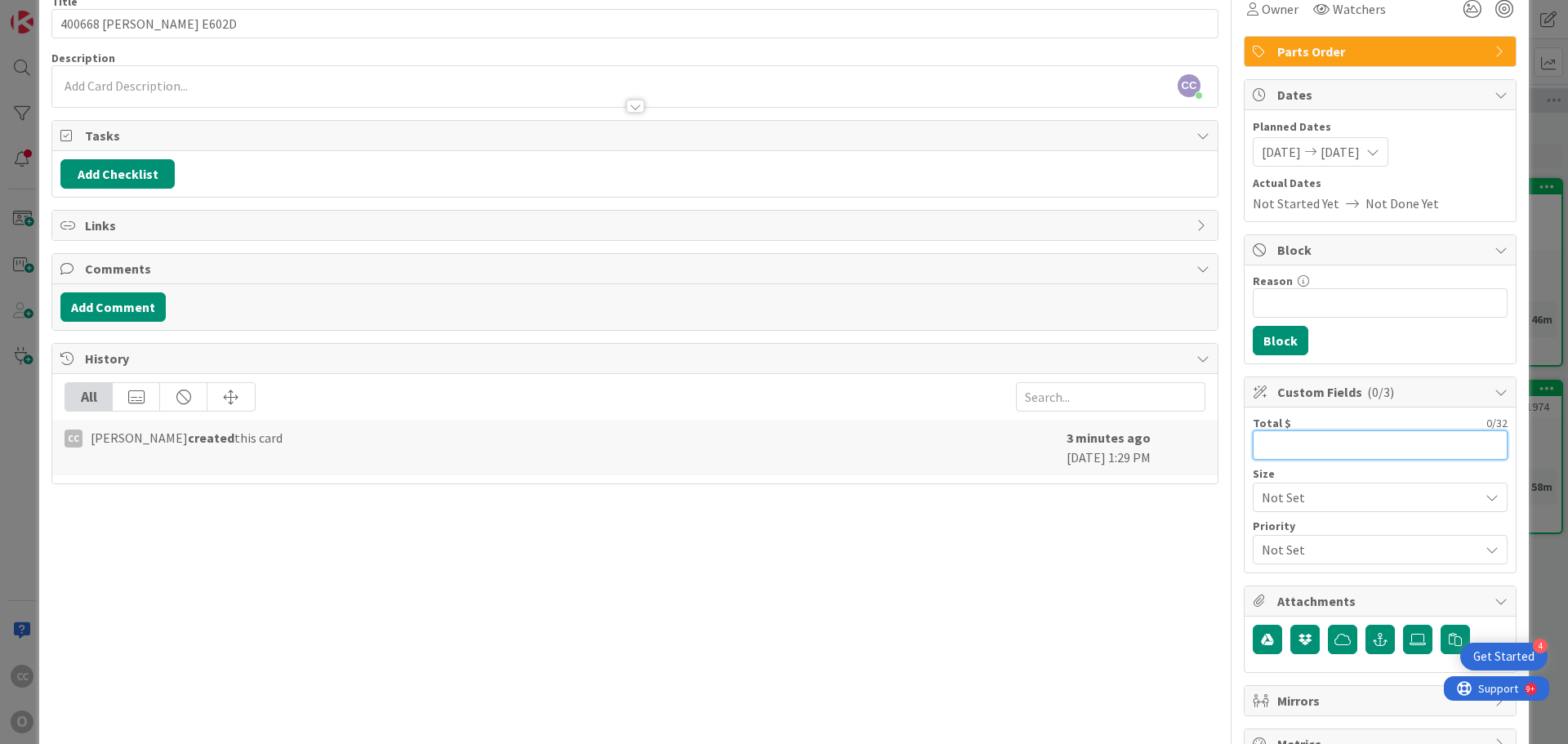
click at [1270, 441] on input "text" at bounding box center [1381, 445] width 255 height 30
type input "4,409"
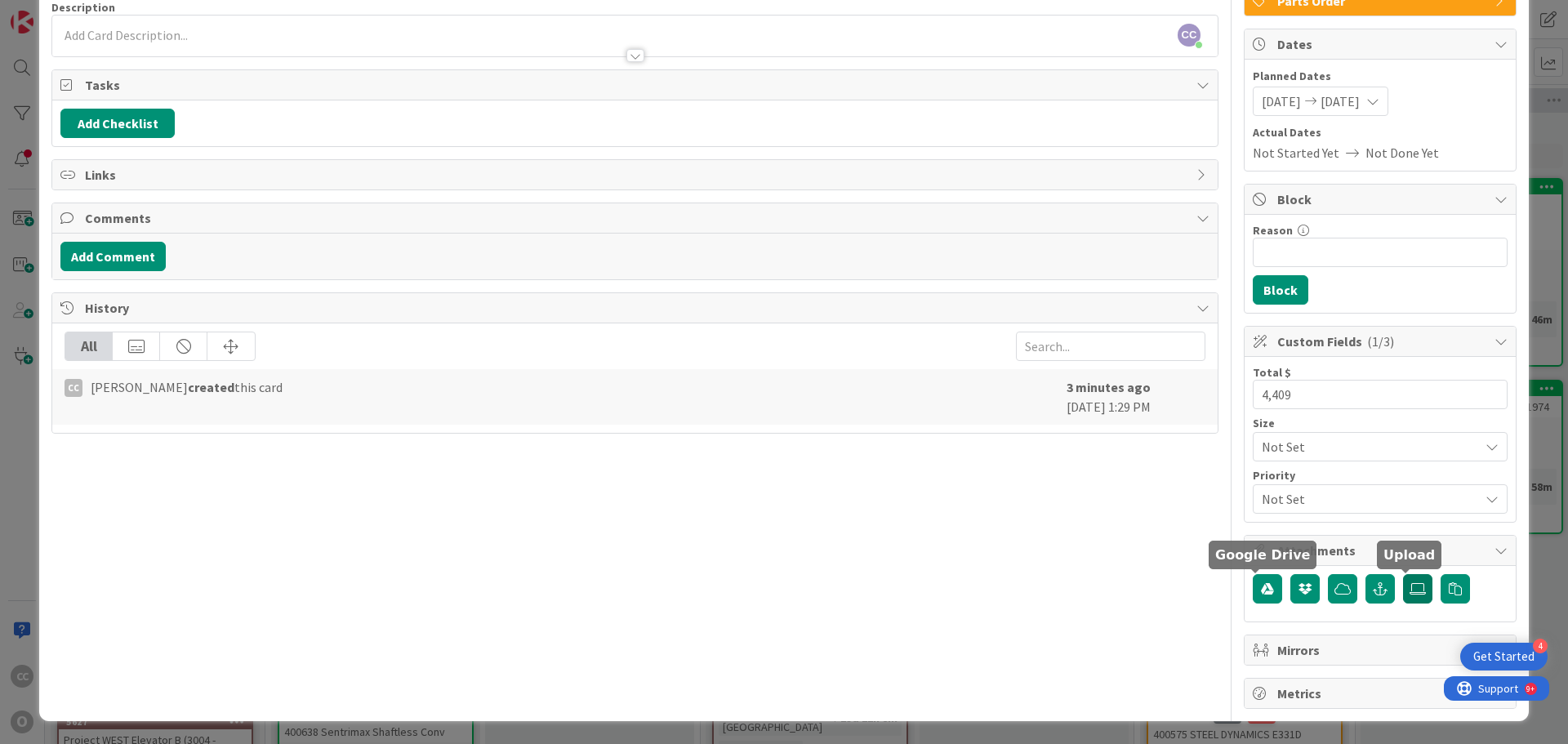
click at [1410, 588] on icon at bounding box center [1418, 588] width 17 height 13
click at [1404, 574] on input "file" at bounding box center [1404, 574] width 0 height 0
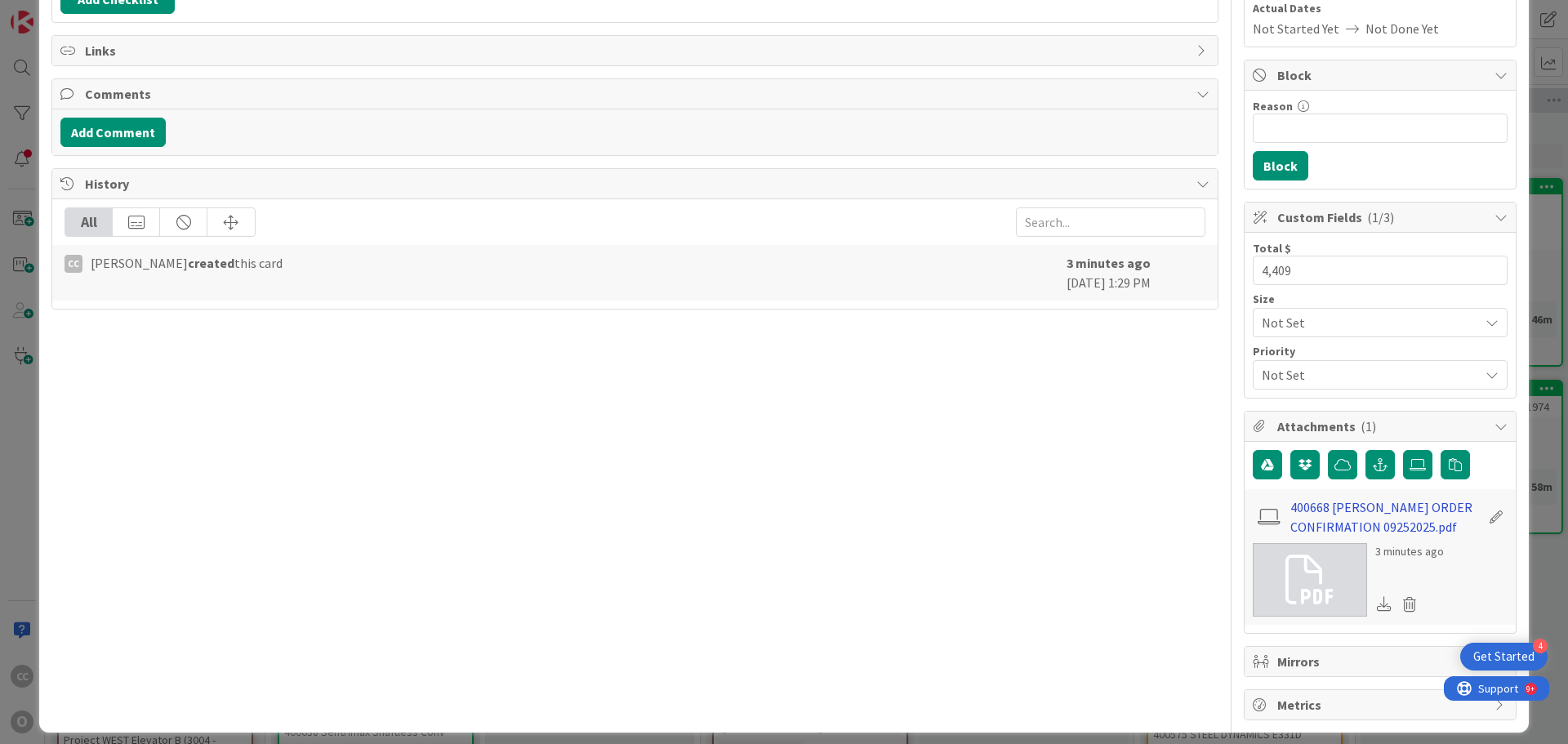
scroll to position [268, 0]
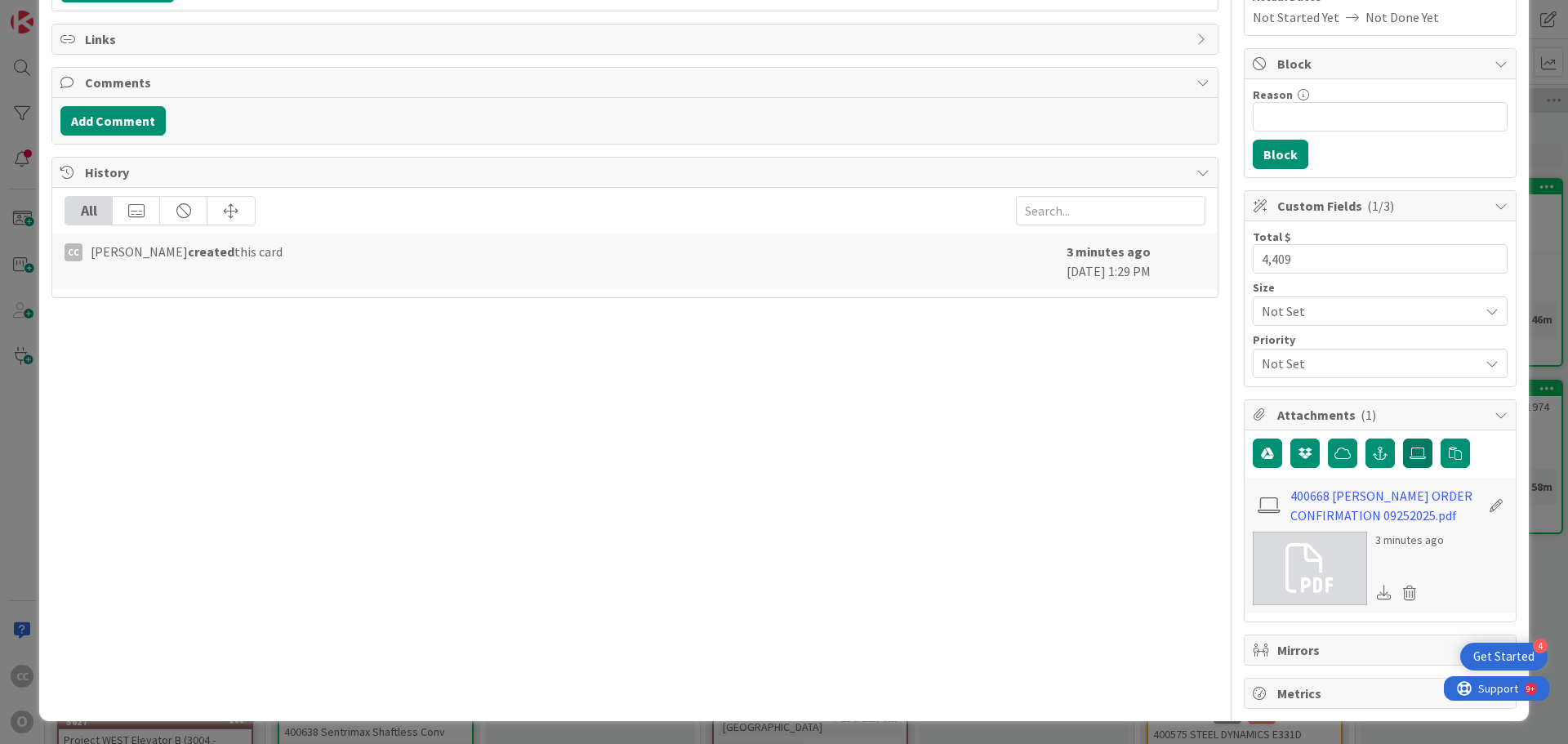
click at [1407, 462] on label at bounding box center [1419, 454] width 30 height 30
click at [1404, 439] on input "file" at bounding box center [1404, 439] width 0 height 0
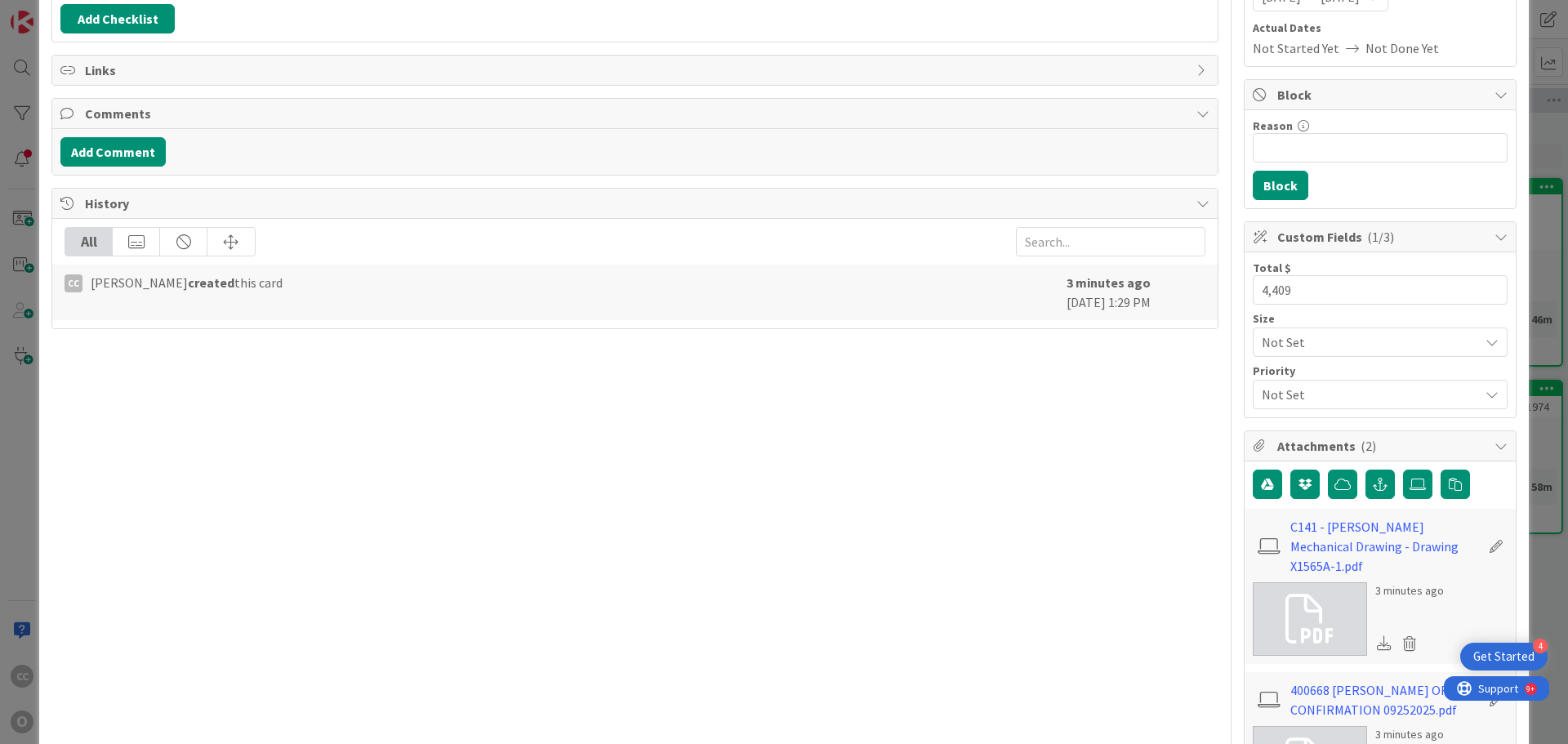
scroll to position [3, 0]
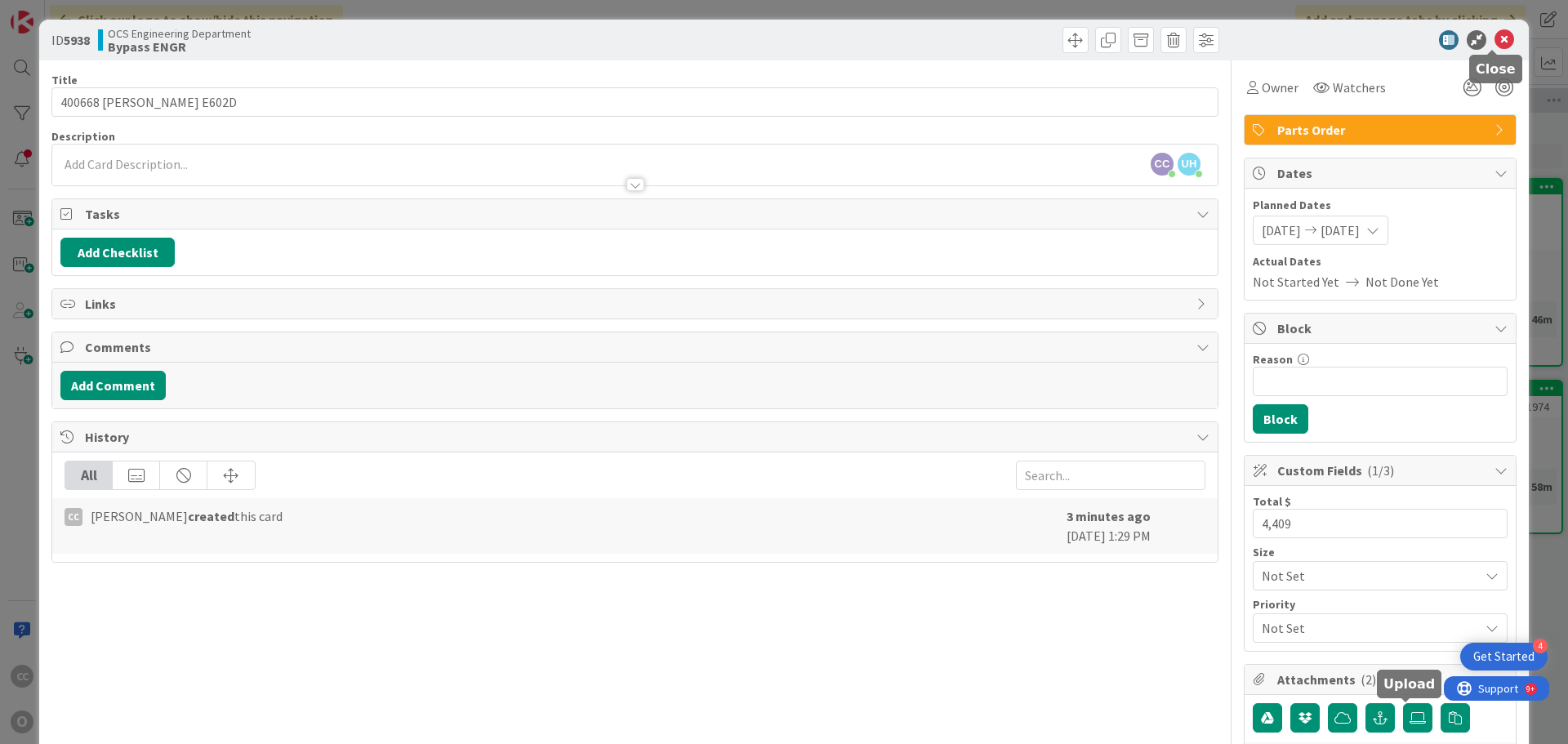
click at [1501, 35] on icon at bounding box center [1505, 41] width 20 height 20
